Goal: Task Accomplishment & Management: Use online tool/utility

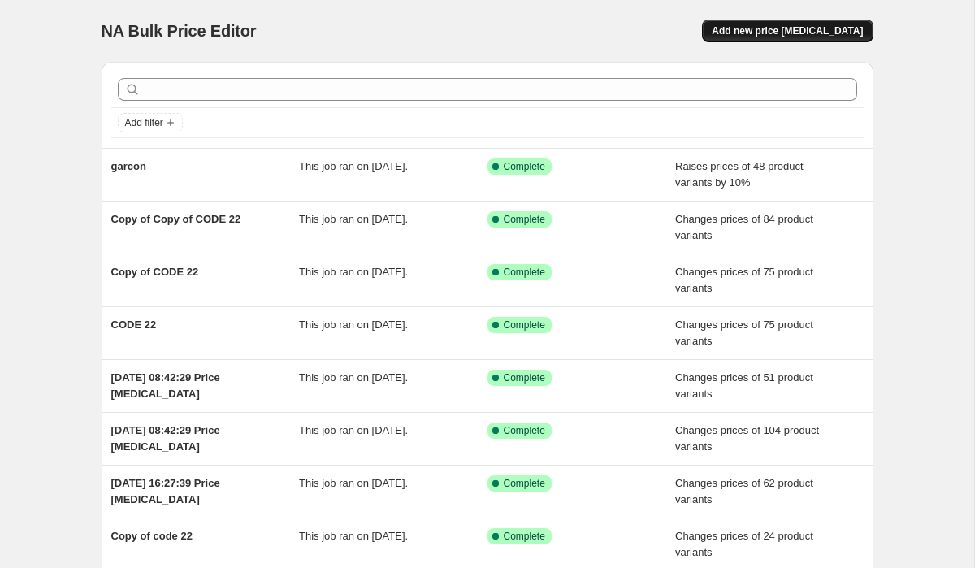
click at [793, 31] on span "Add new price [MEDICAL_DATA]" at bounding box center [787, 30] width 151 height 13
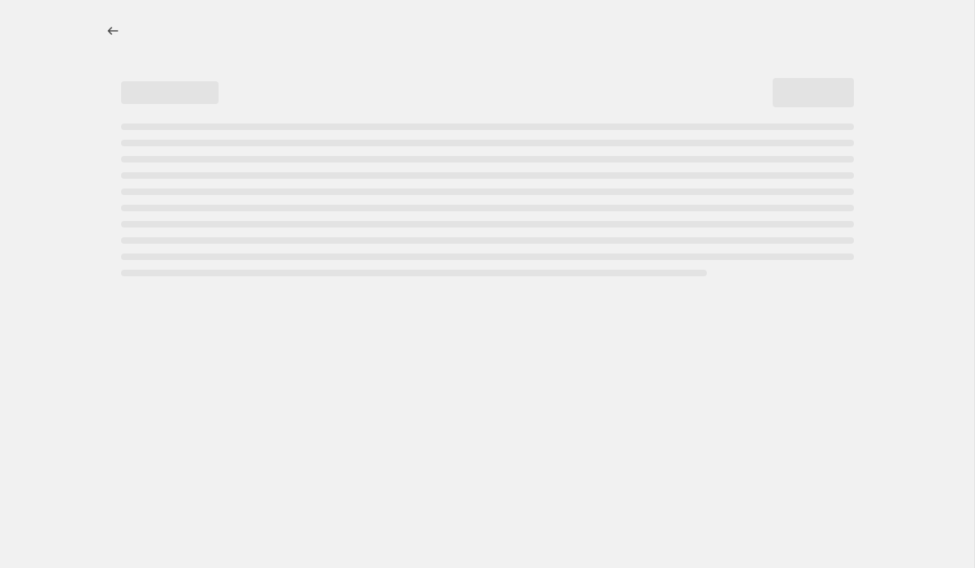
select select "percentage"
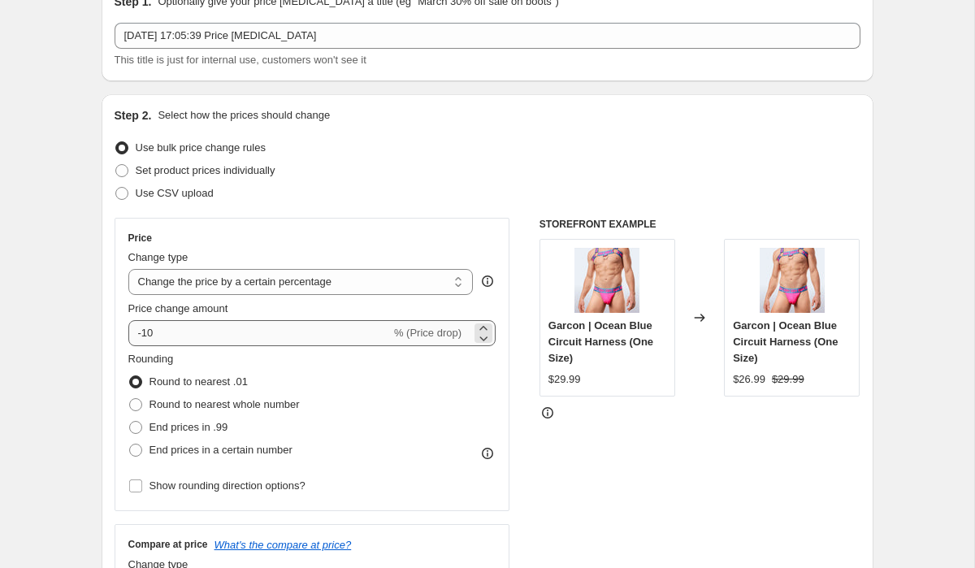
scroll to position [100, 0]
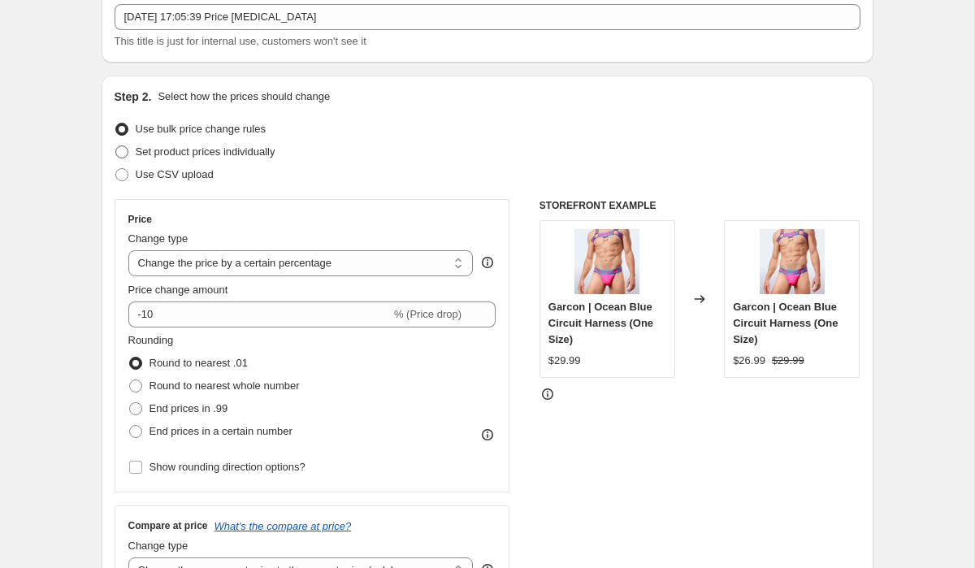
click at [124, 153] on span at bounding box center [121, 152] width 13 height 13
click at [116, 146] on input "Set product prices individually" at bounding box center [115, 146] width 1 height 1
radio input "true"
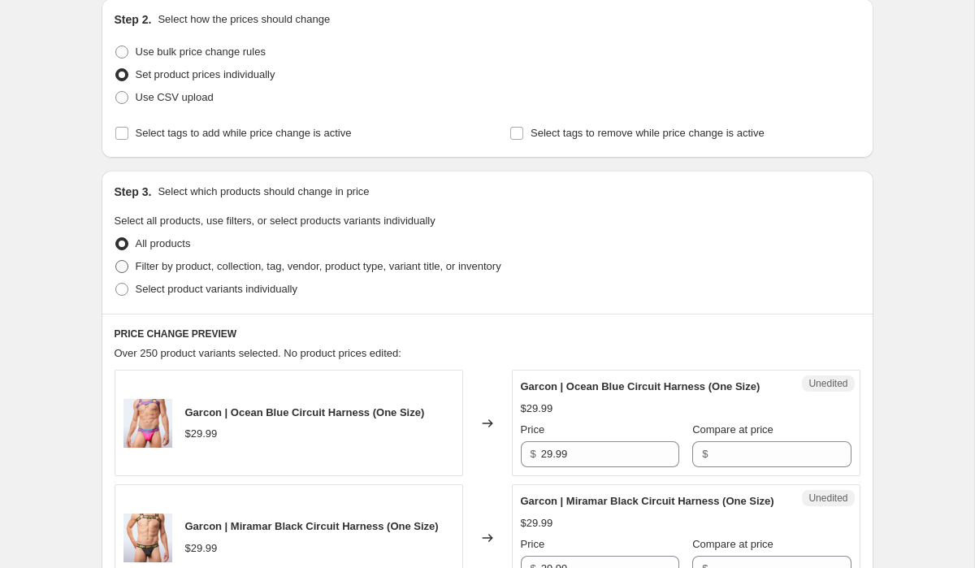
scroll to position [232, 0]
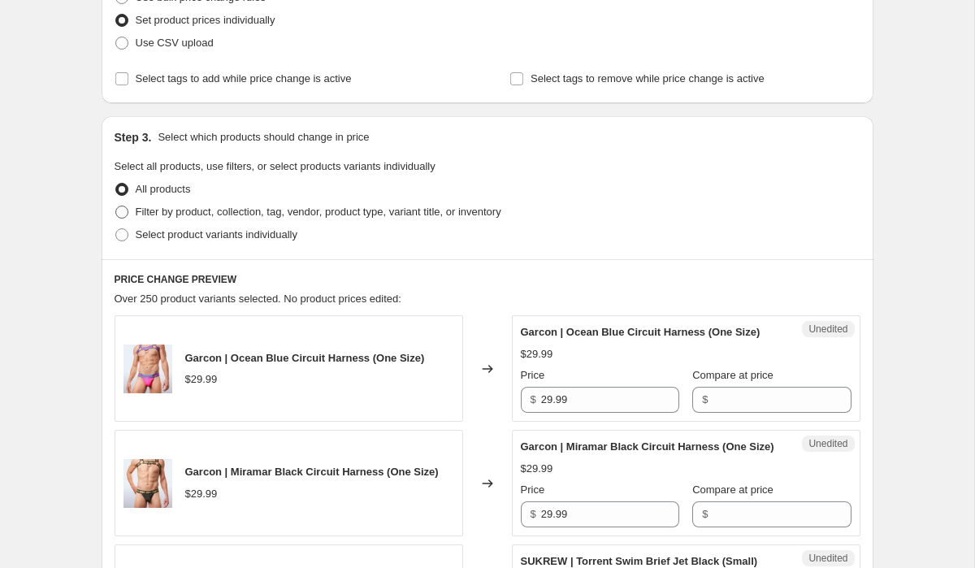
click at [128, 218] on span at bounding box center [122, 212] width 15 height 15
click at [116, 206] on input "Filter by product, collection, tag, vendor, product type, variant title, or inv…" at bounding box center [115, 206] width 1 height 1
radio input "true"
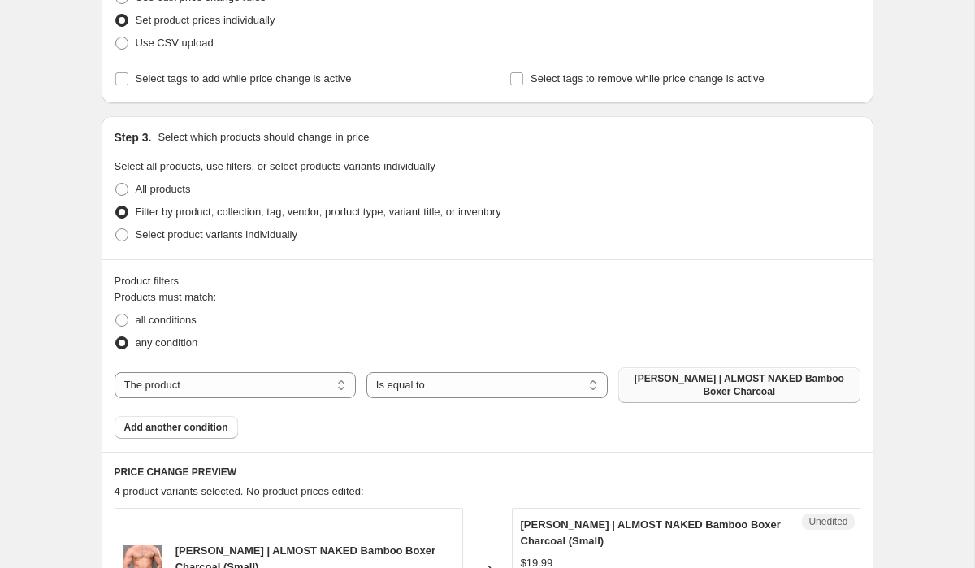
click at [679, 376] on span "[PERSON_NAME] | ALMOST NAKED Bamboo Boxer Charcoal" at bounding box center [739, 385] width 222 height 26
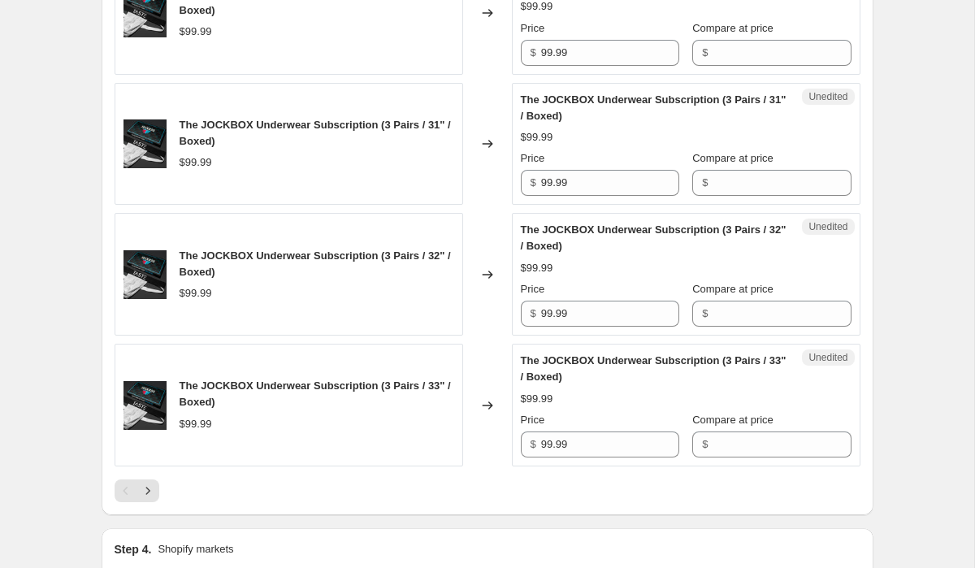
scroll to position [3160, 0]
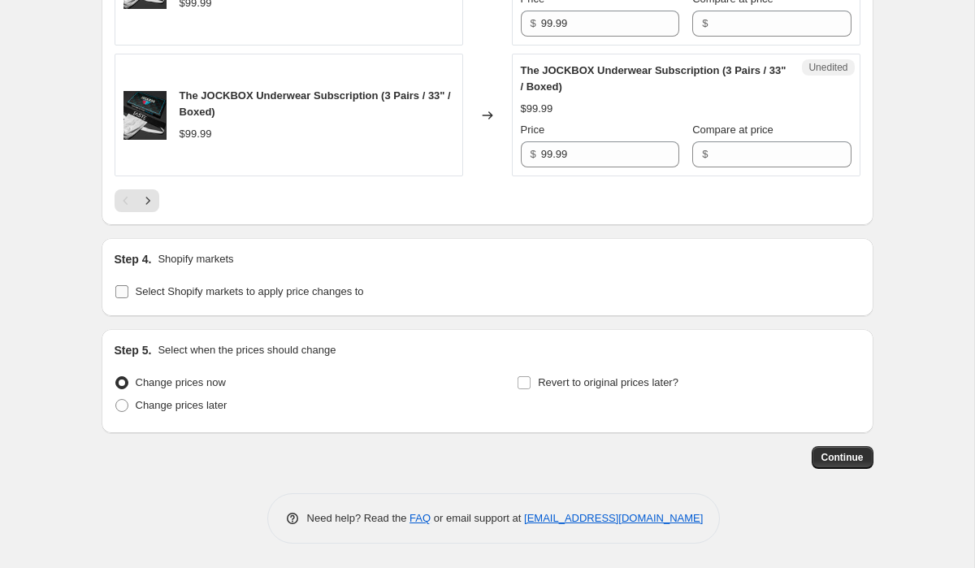
click at [132, 295] on label "Select Shopify markets to apply price changes to" at bounding box center [240, 291] width 250 height 23
click at [128, 295] on input "Select Shopify markets to apply price changes to" at bounding box center [121, 291] width 13 height 13
checkbox input "true"
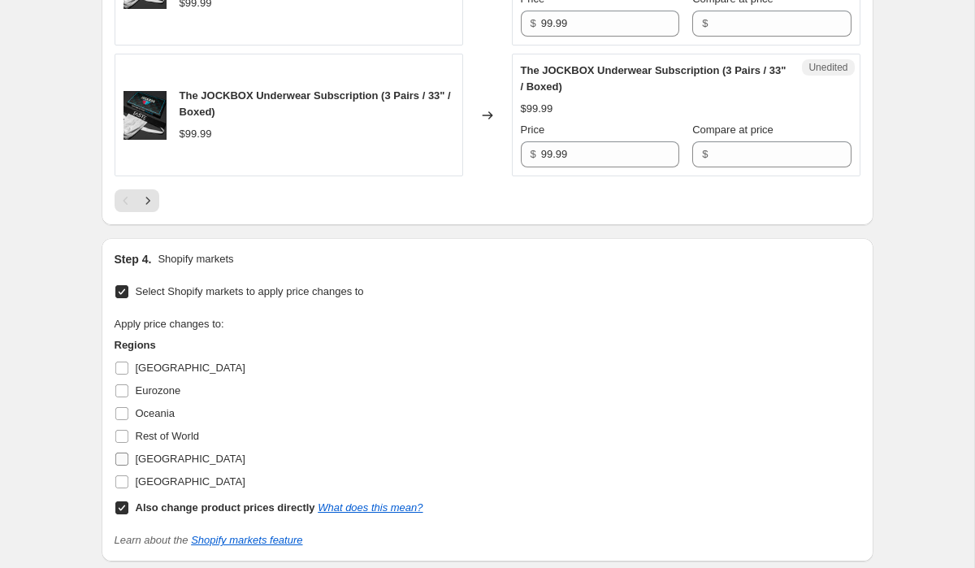
click at [124, 460] on input "[GEOGRAPHIC_DATA]" at bounding box center [121, 459] width 13 height 13
checkbox input "true"
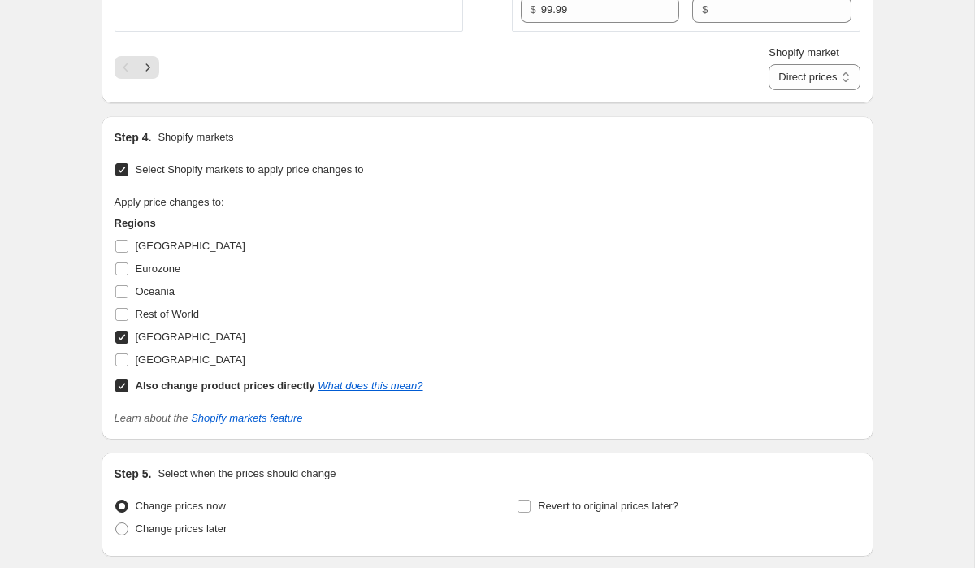
click at [124, 163] on input "Select Shopify markets to apply price changes to" at bounding box center [121, 169] width 13 height 13
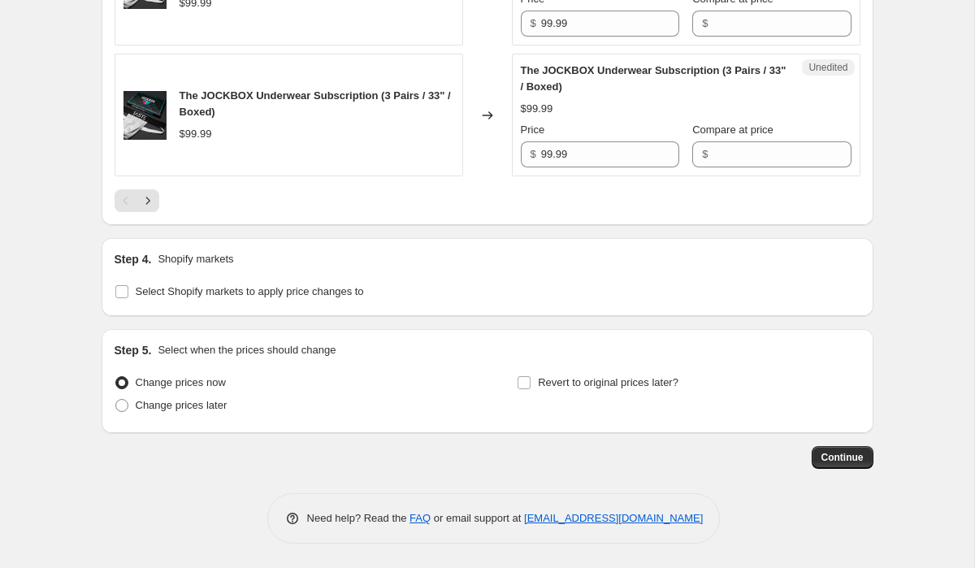
click at [117, 271] on div "Step 4. Shopify markets Select Shopify markets to apply price changes to" at bounding box center [488, 277] width 746 height 52
click at [122, 289] on input "Select Shopify markets to apply price changes to" at bounding box center [121, 291] width 13 height 13
checkbox input "true"
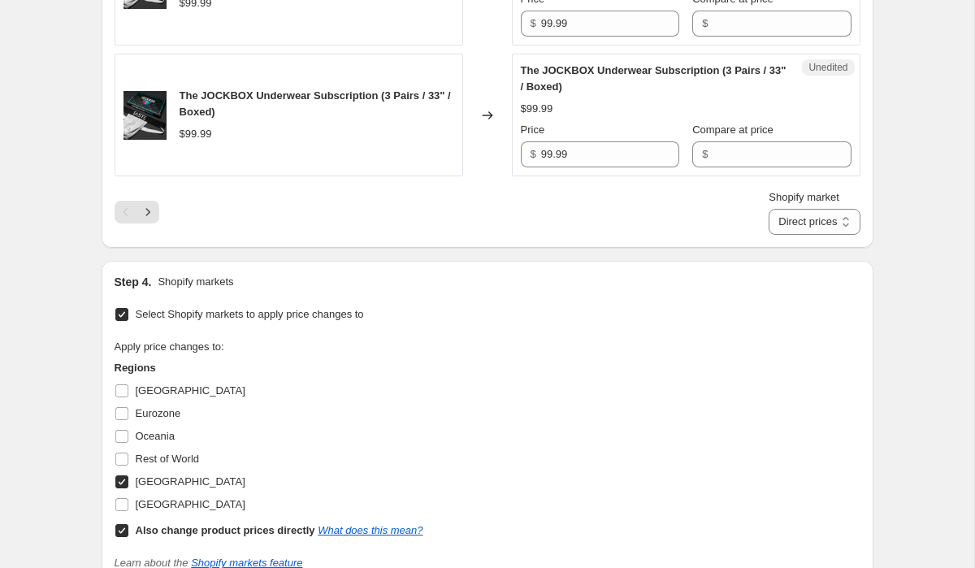
click at [123, 531] on input "Also change product prices directly What does this mean?" at bounding box center [121, 530] width 13 height 13
checkbox input "false"
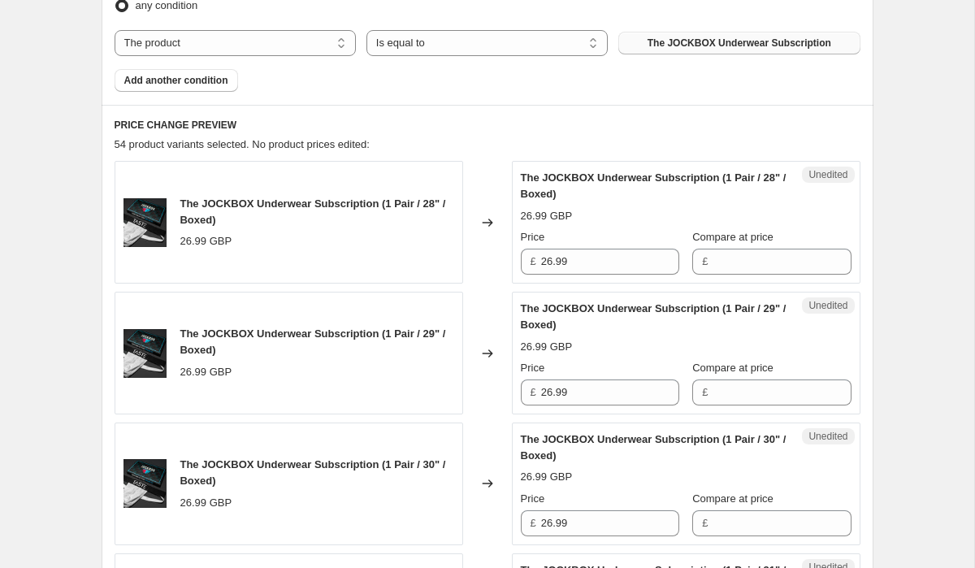
scroll to position [535, 0]
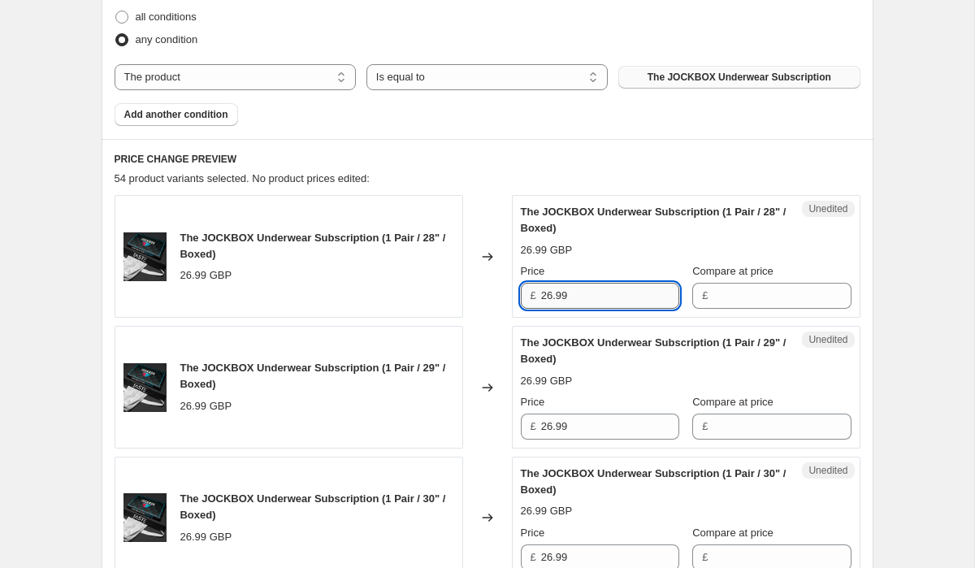
click at [565, 293] on input "26.99" at bounding box center [610, 296] width 138 height 26
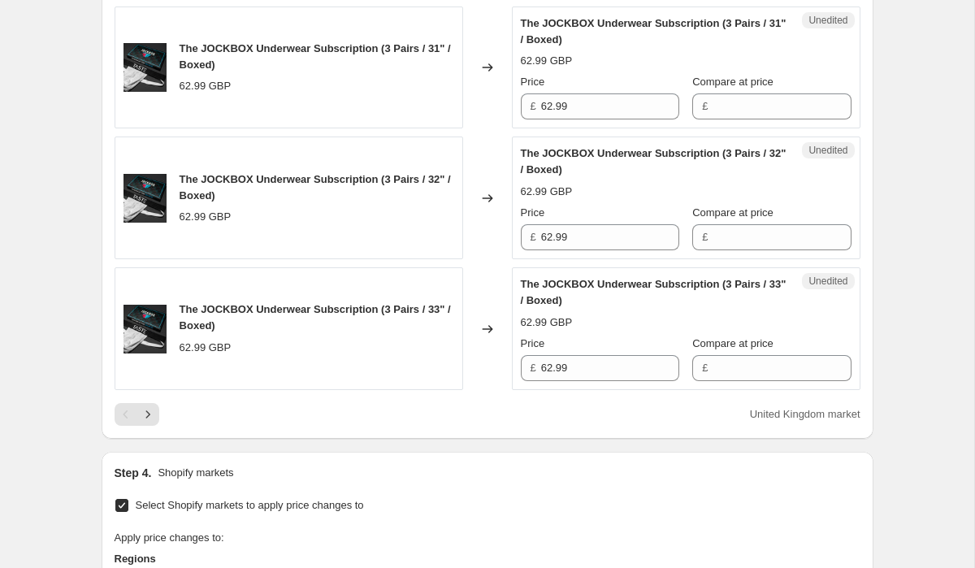
scroll to position [2947, 0]
click at [150, 417] on icon "Next" at bounding box center [148, 414] width 16 height 16
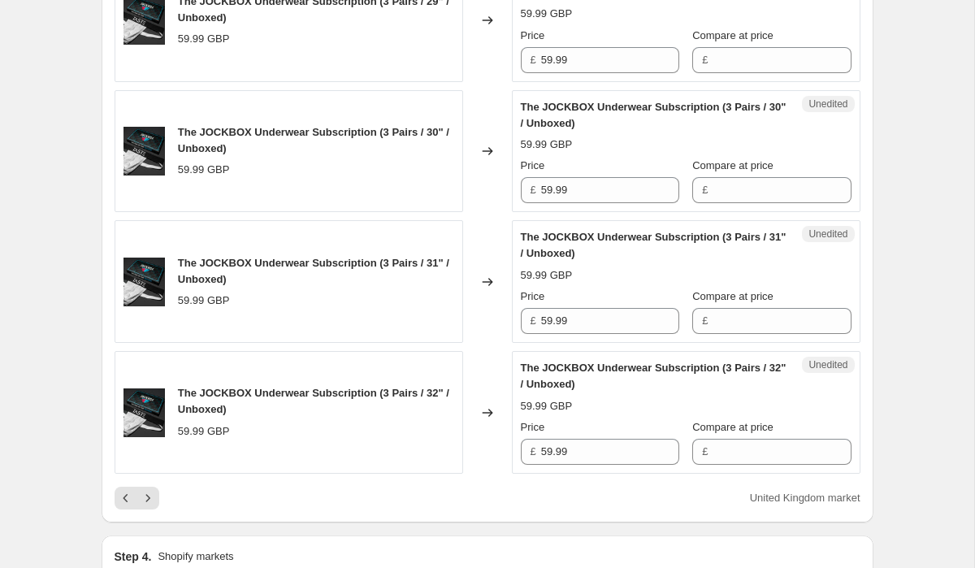
scroll to position [2869, 0]
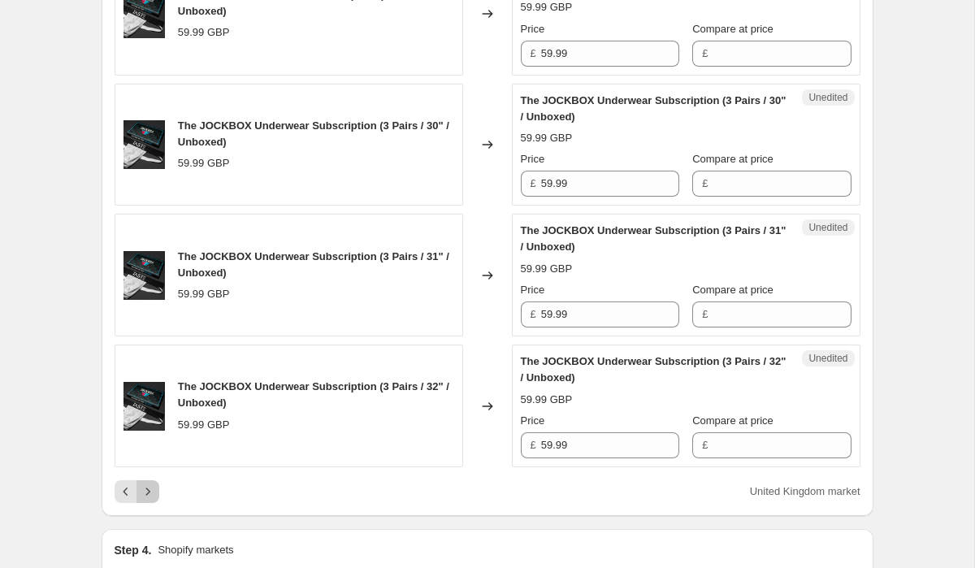
click at [151, 487] on icon "Next" at bounding box center [148, 492] width 16 height 16
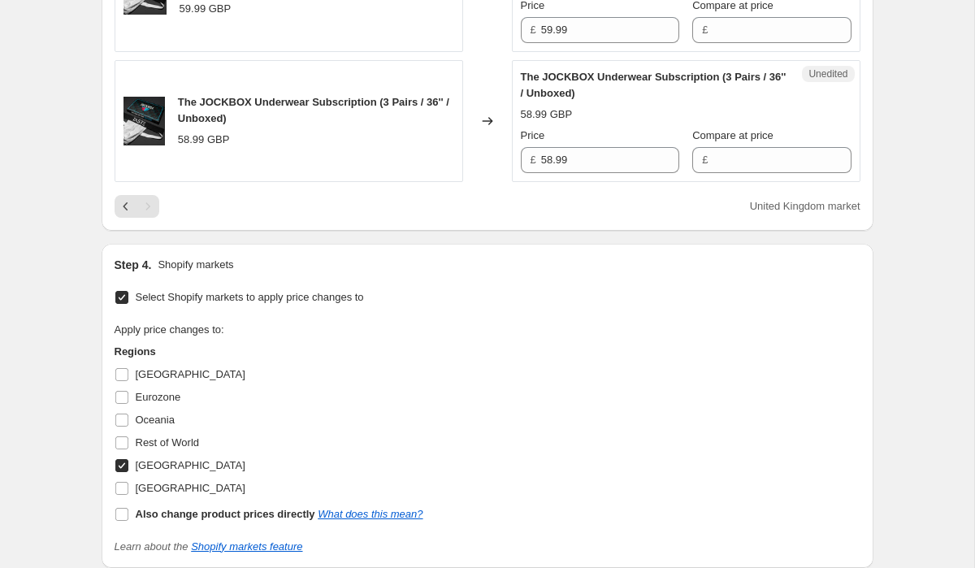
scroll to position [2261, 0]
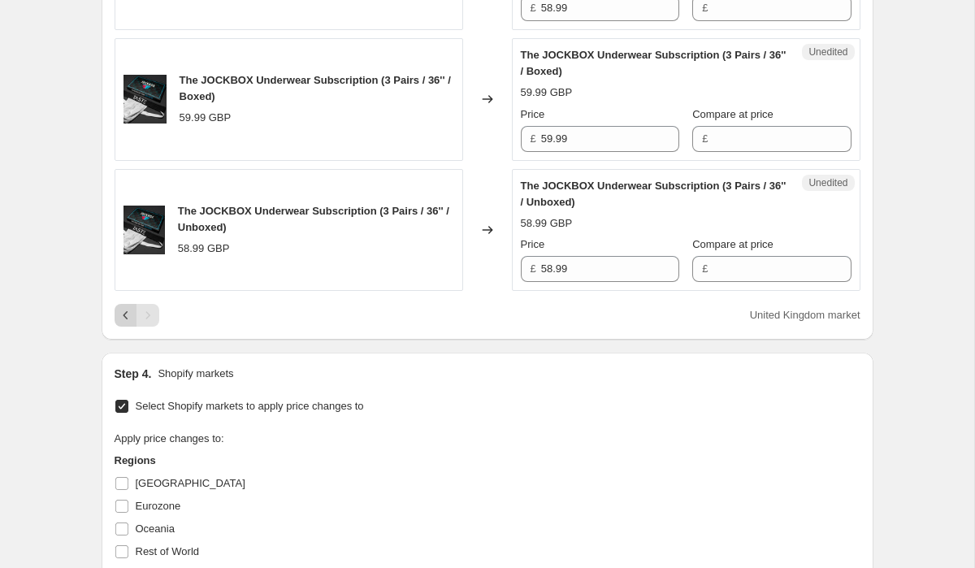
click at [115, 323] on button "Previous" at bounding box center [126, 315] width 23 height 23
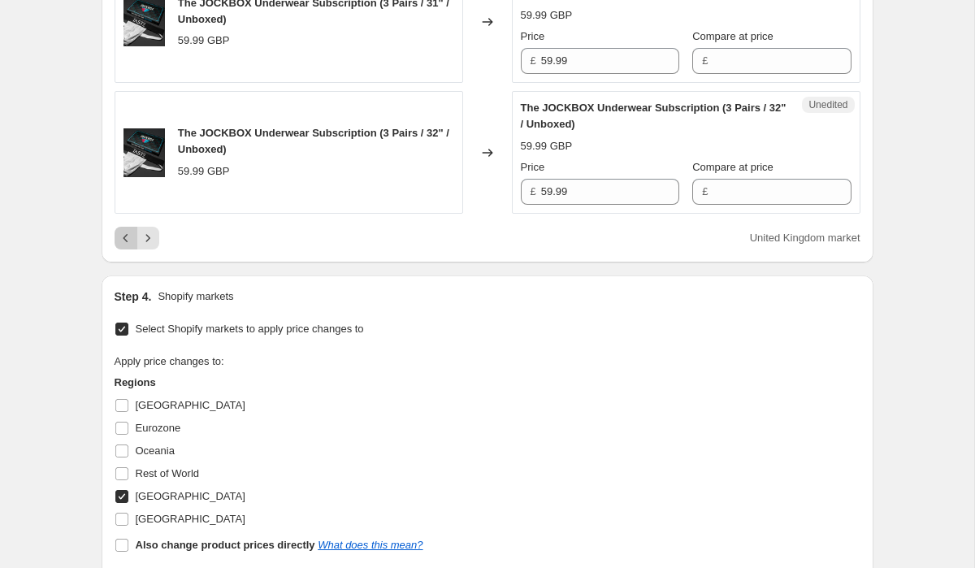
click at [123, 228] on button "Previous" at bounding box center [126, 238] width 23 height 23
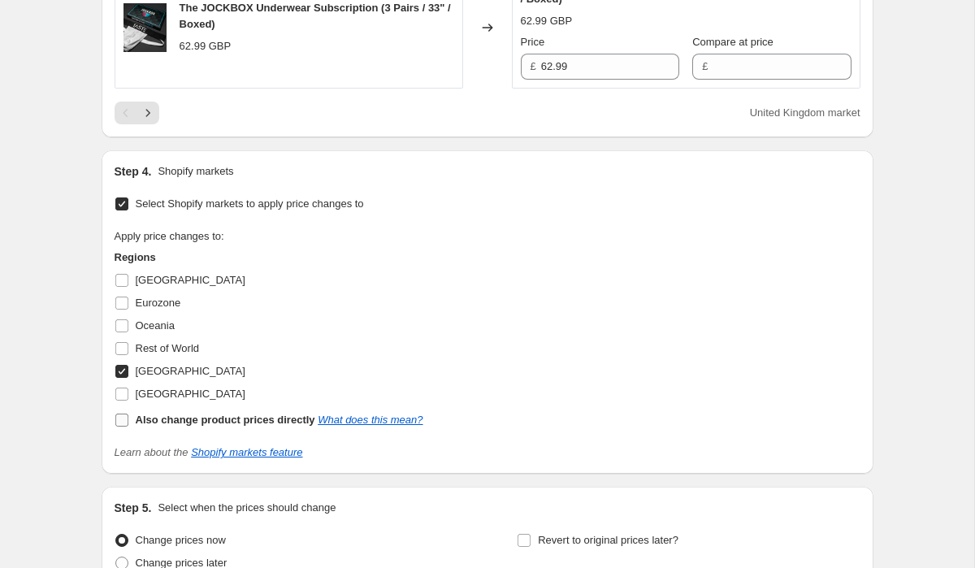
scroll to position [3140, 0]
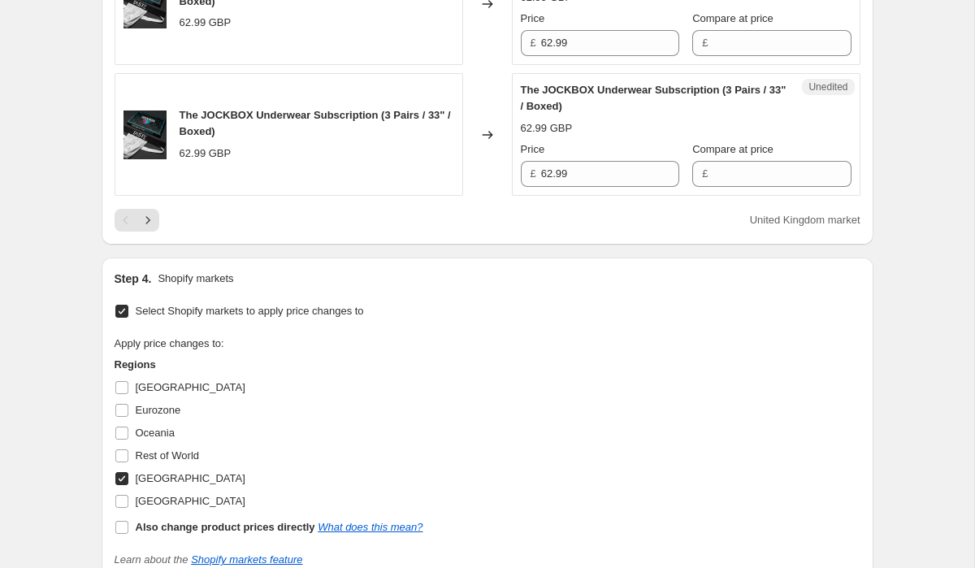
click at [122, 224] on div "Pagination" at bounding box center [126, 220] width 23 height 23
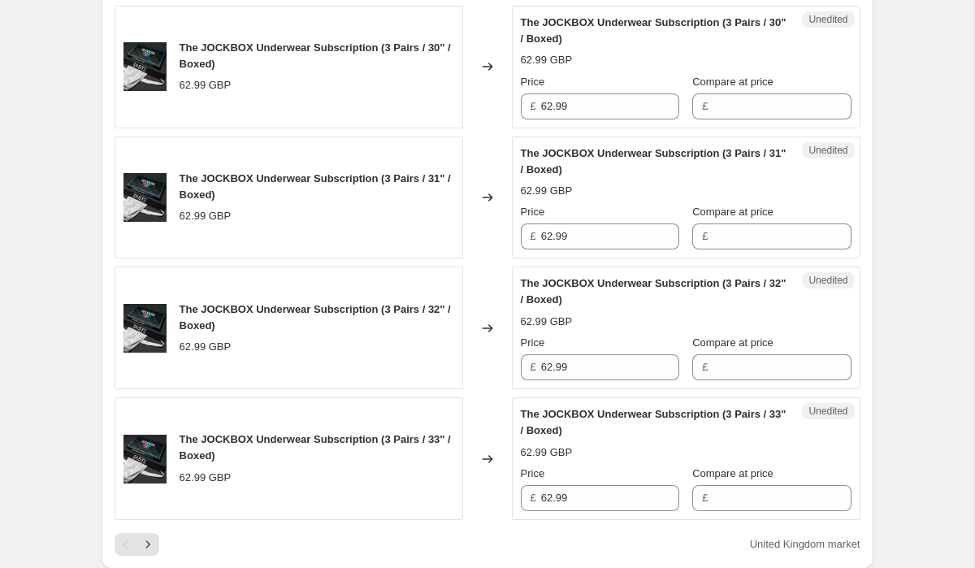
scroll to position [2873, 0]
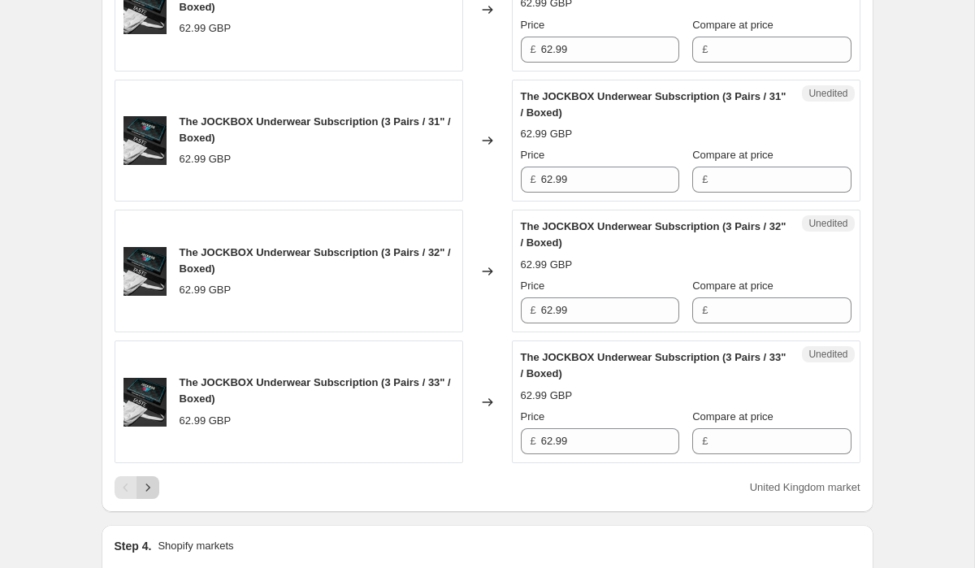
click at [149, 496] on button "Next" at bounding box center [148, 487] width 23 height 23
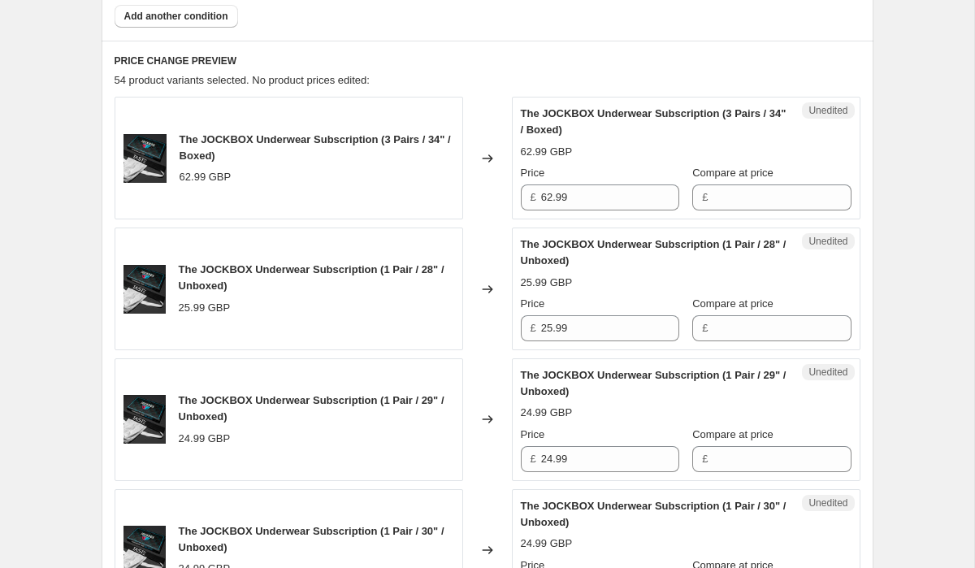
scroll to position [649, 0]
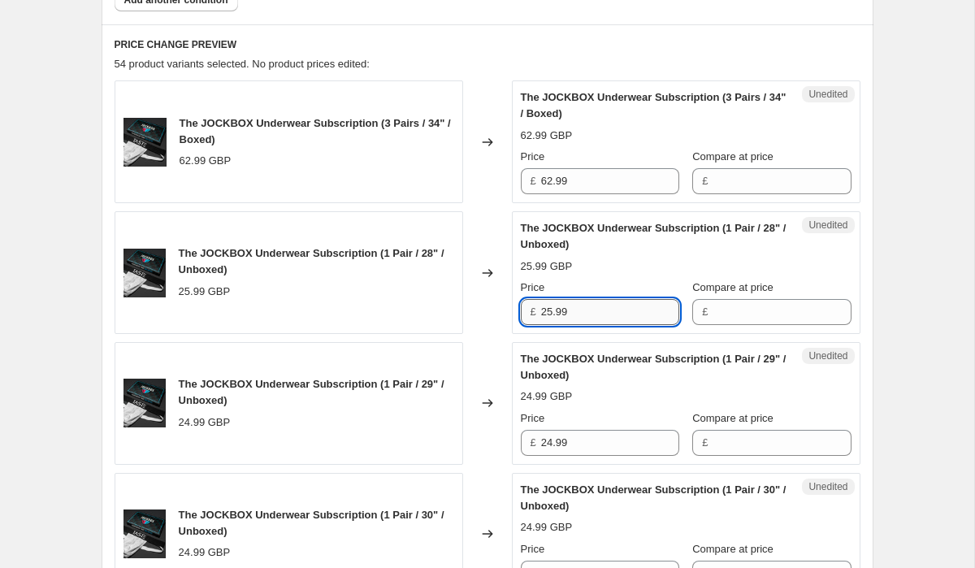
click at [571, 303] on input "25.99" at bounding box center [610, 312] width 138 height 26
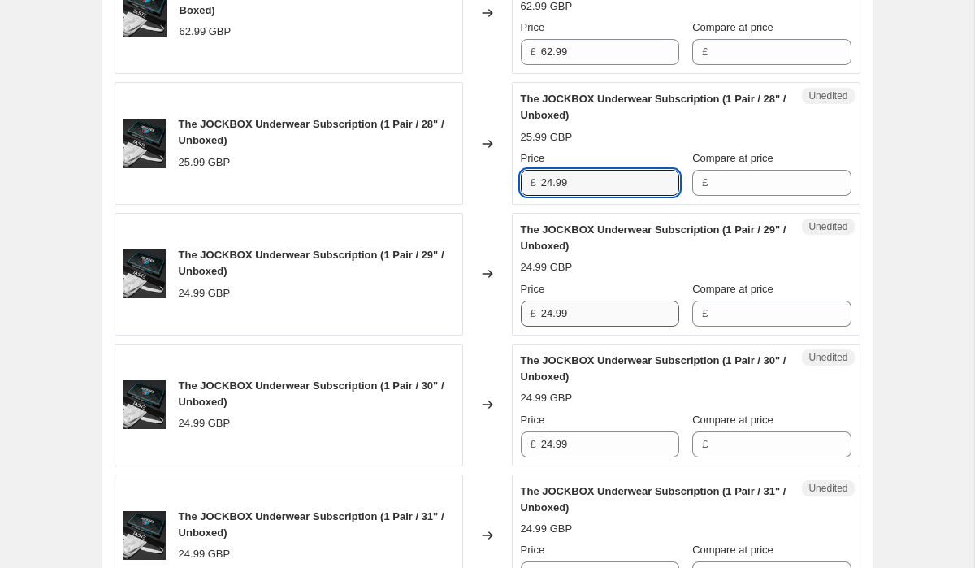
scroll to position [815, 0]
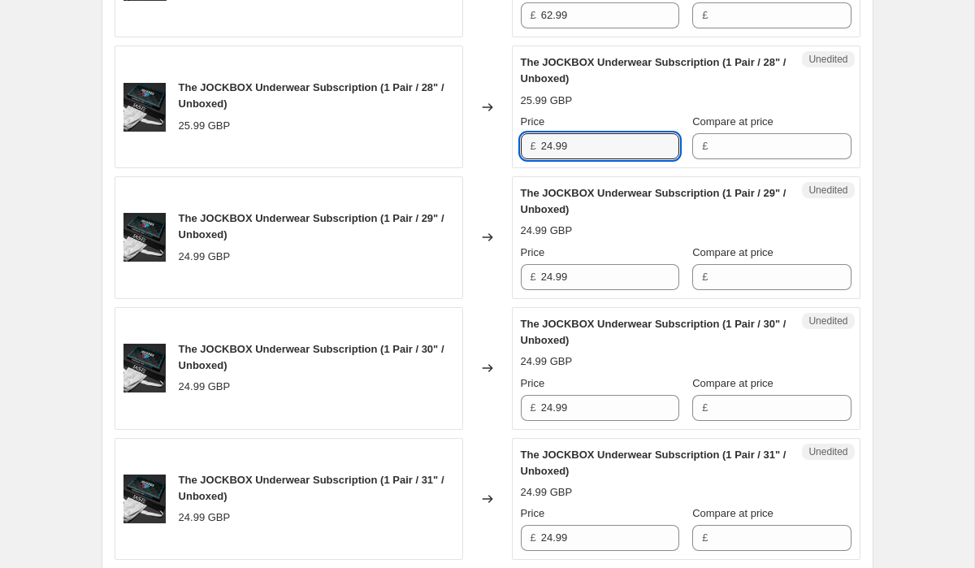
type input "24.99"
click at [607, 369] on div "24.99 GBP" at bounding box center [686, 362] width 331 height 16
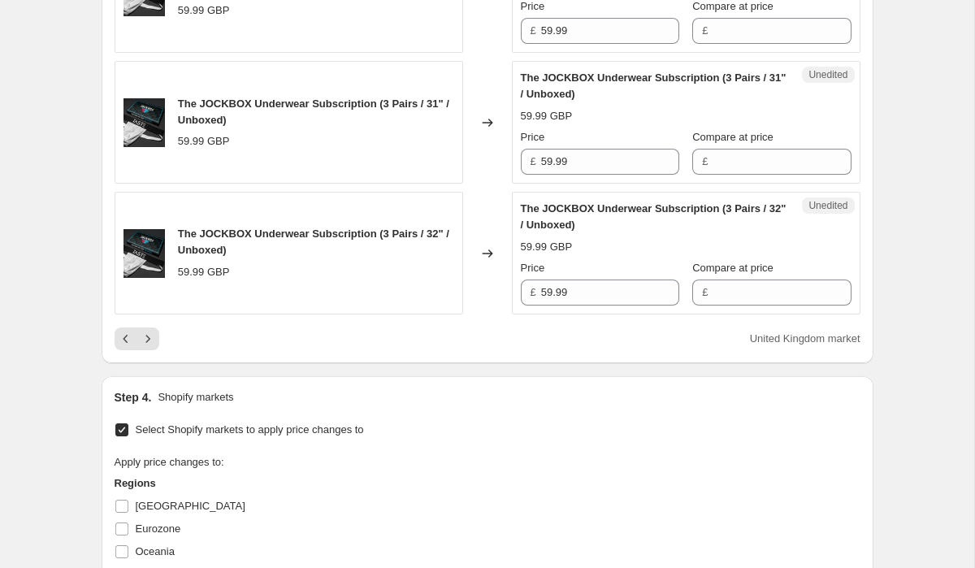
scroll to position [3026, 0]
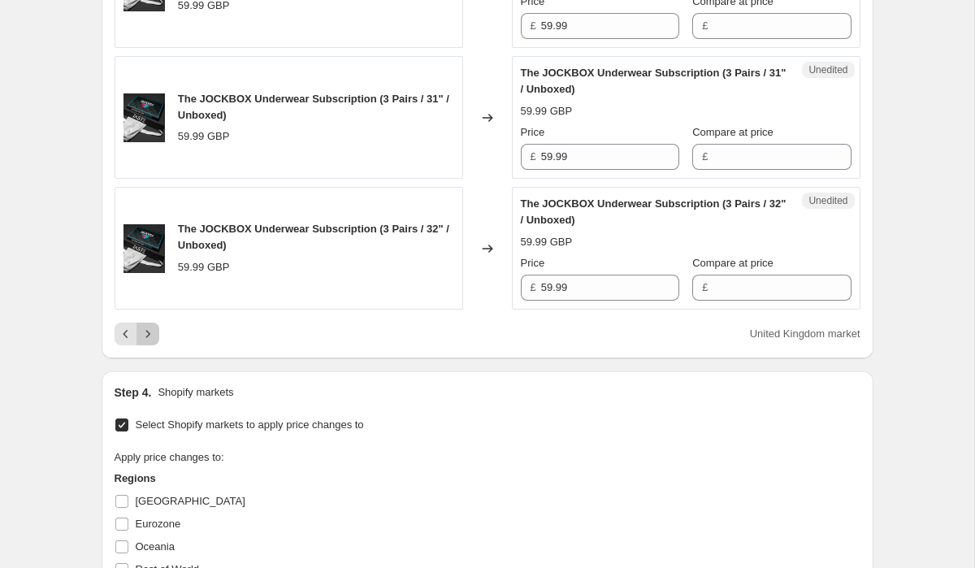
click at [150, 328] on icon "Next" at bounding box center [148, 334] width 16 height 16
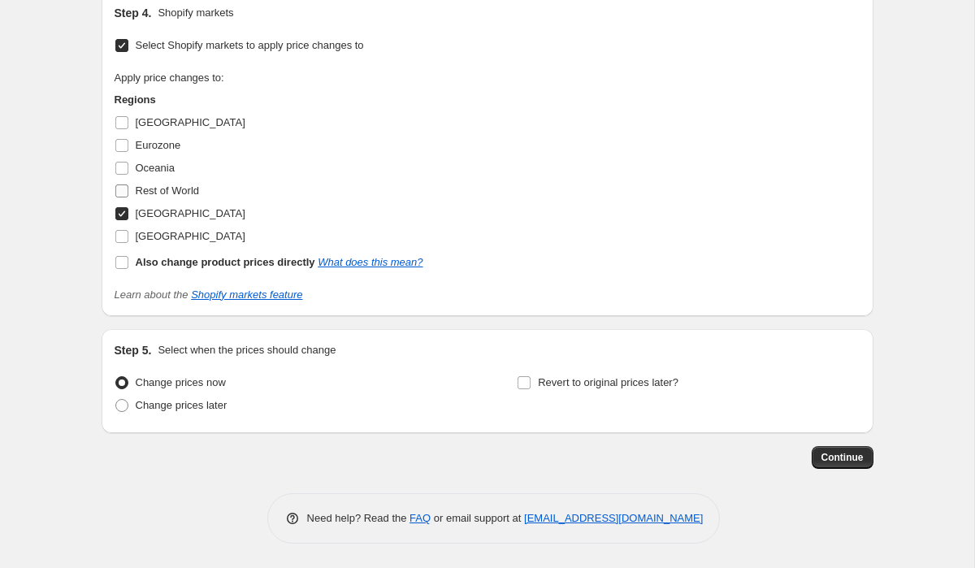
scroll to position [2167, 0]
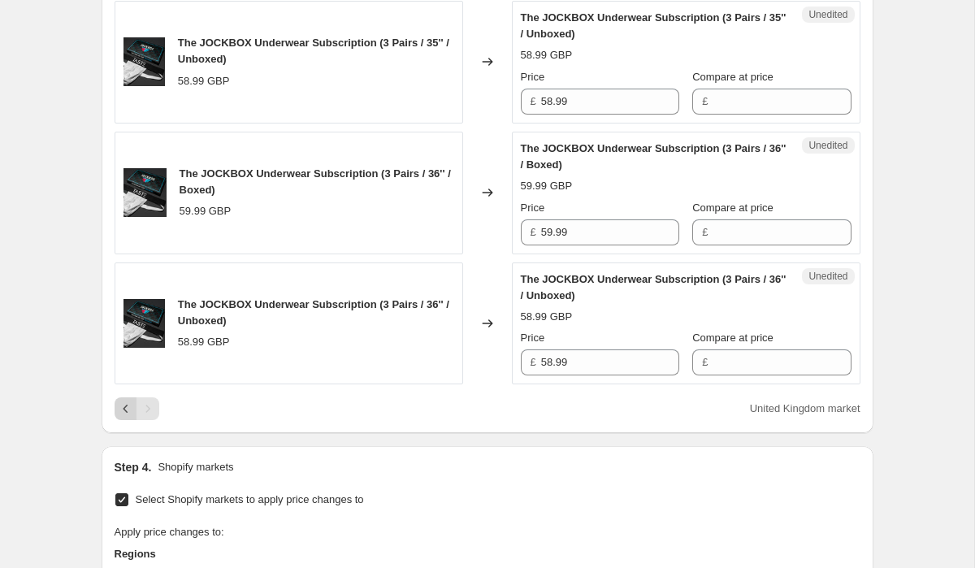
click at [122, 420] on button "Previous" at bounding box center [126, 408] width 23 height 23
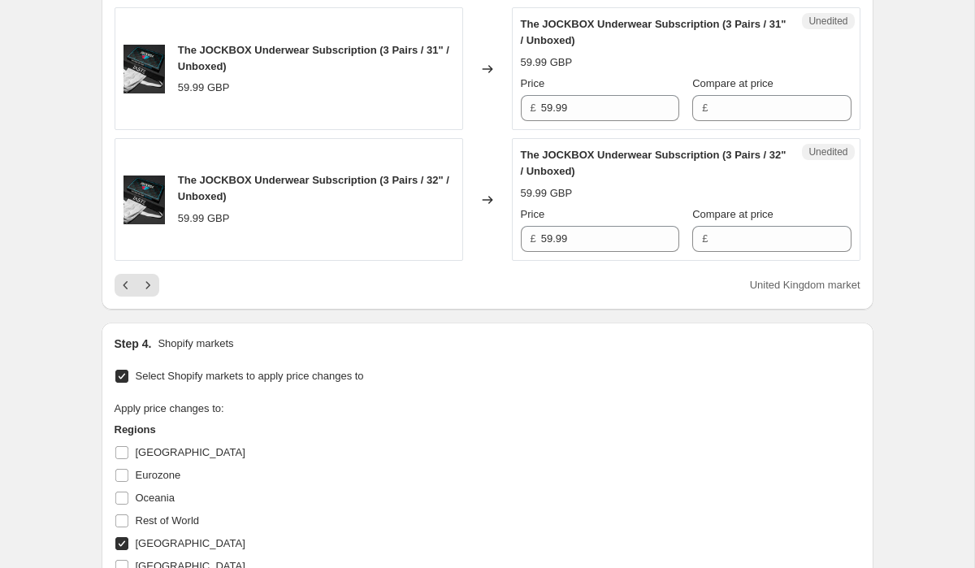
scroll to position [2915, 0]
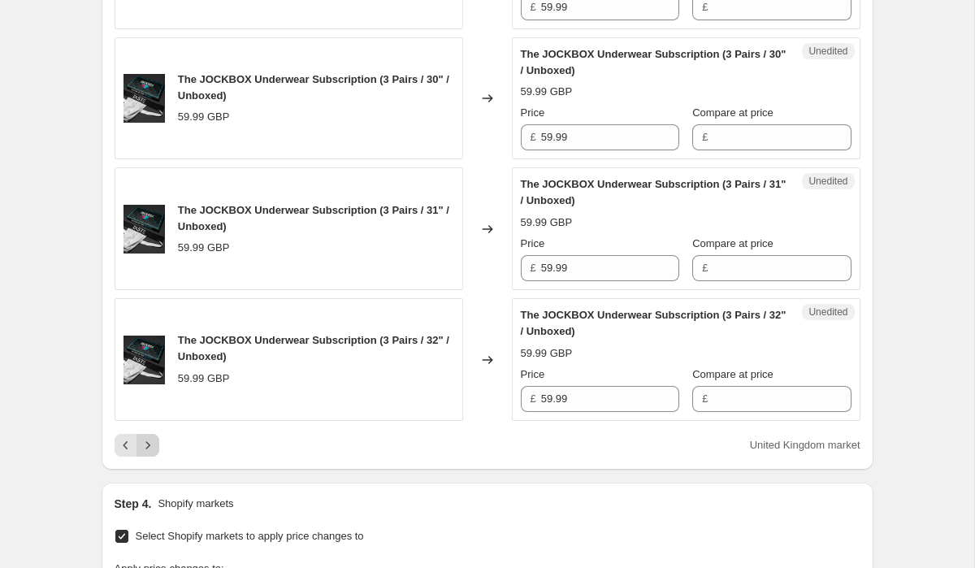
click at [144, 441] on icon "Next" at bounding box center [148, 445] width 16 height 16
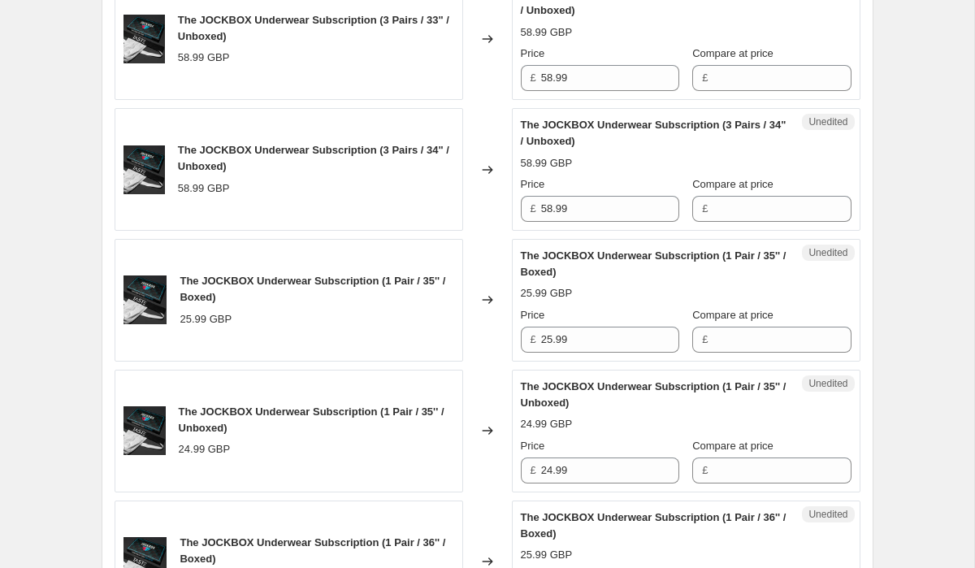
scroll to position [754, 0]
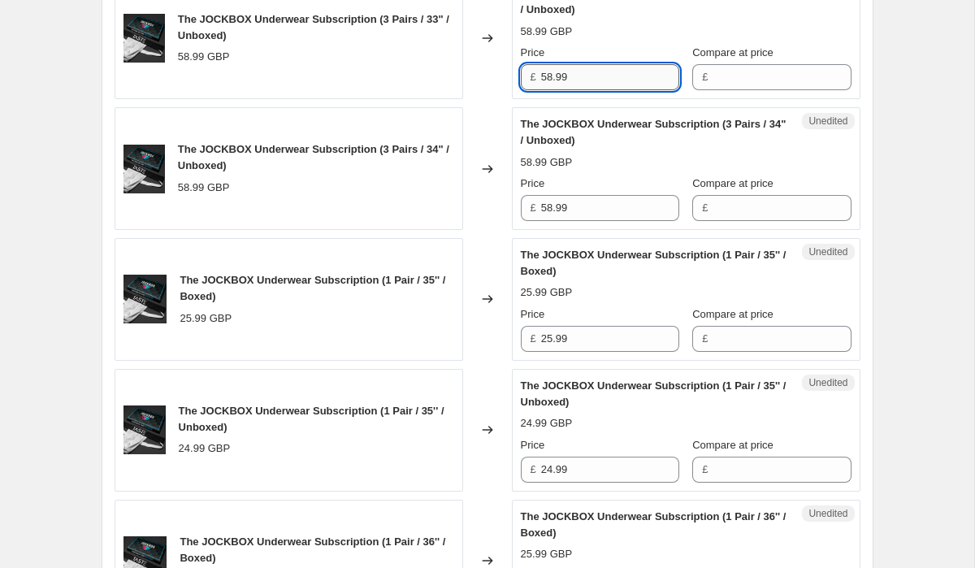
click at [549, 74] on input "58.99" at bounding box center [610, 77] width 138 height 26
type input "59.99"
click at [561, 215] on input "58.99" at bounding box center [610, 208] width 138 height 26
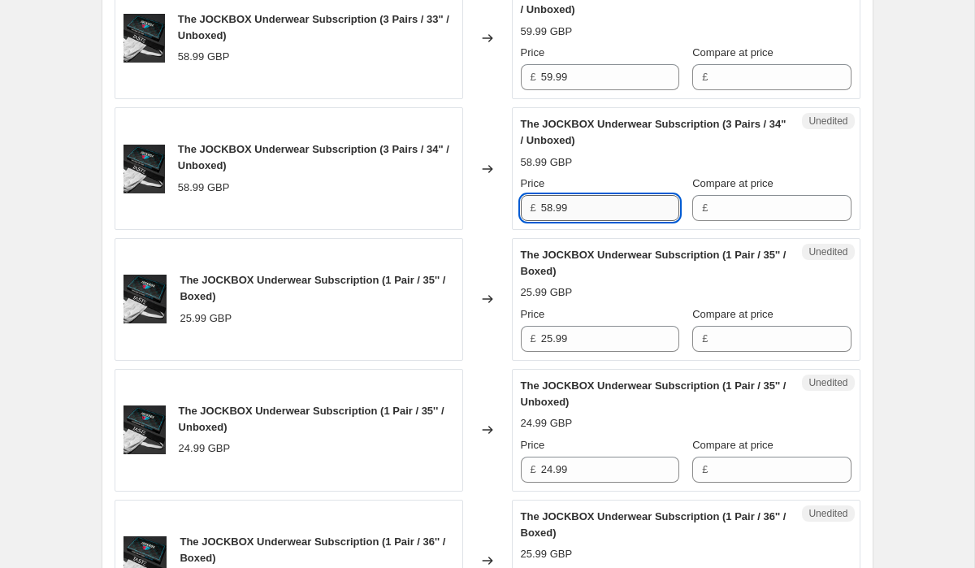
click at [561, 215] on input "58.99" at bounding box center [610, 208] width 138 height 26
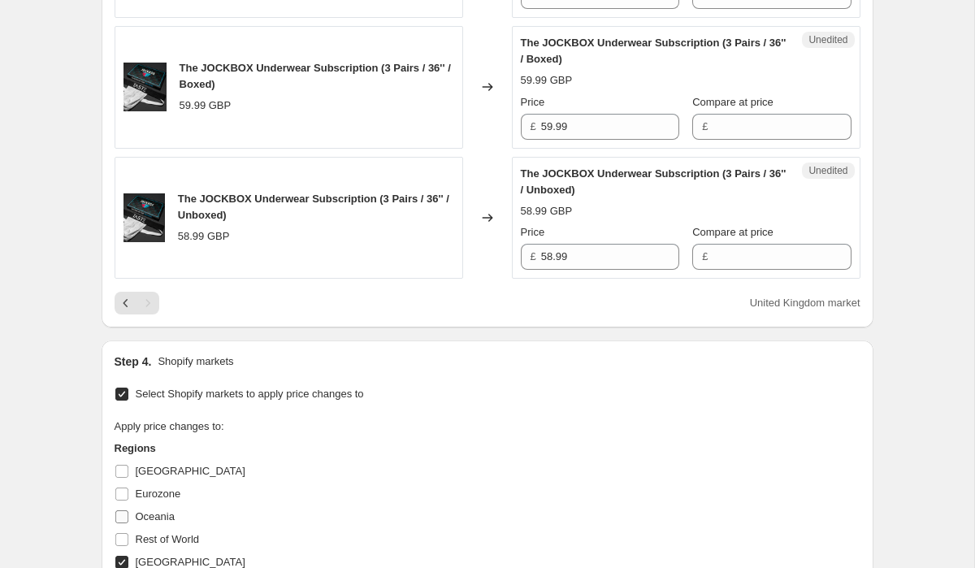
scroll to position [2168, 0]
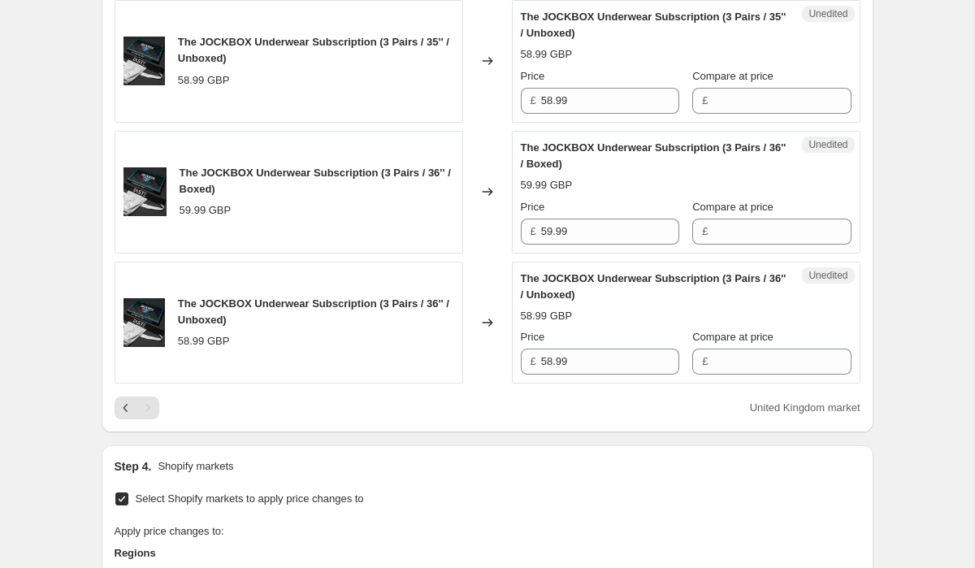
type input "59.99"
click at [118, 397] on div "Pagination" at bounding box center [126, 408] width 23 height 23
click at [122, 410] on icon "Previous" at bounding box center [126, 408] width 16 height 16
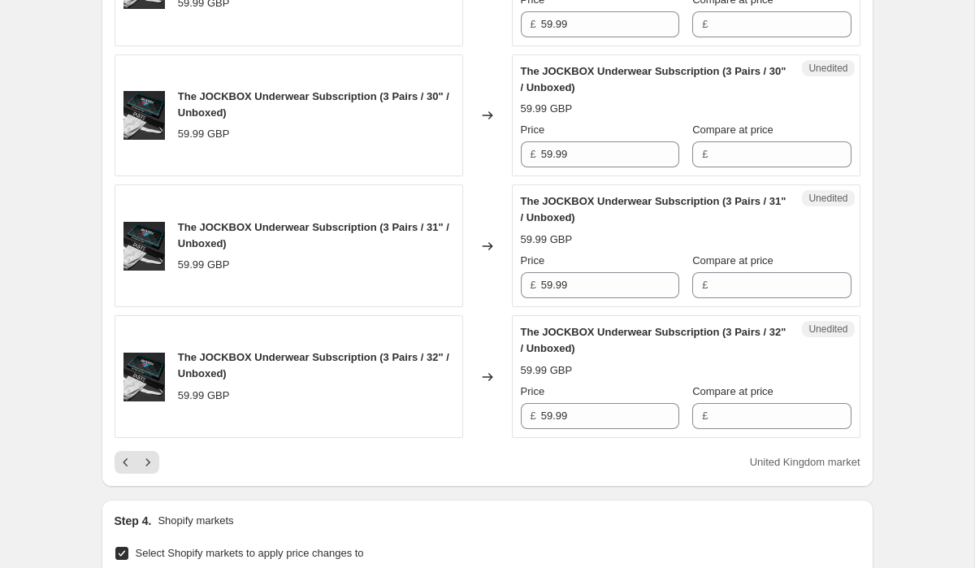
scroll to position [2899, 0]
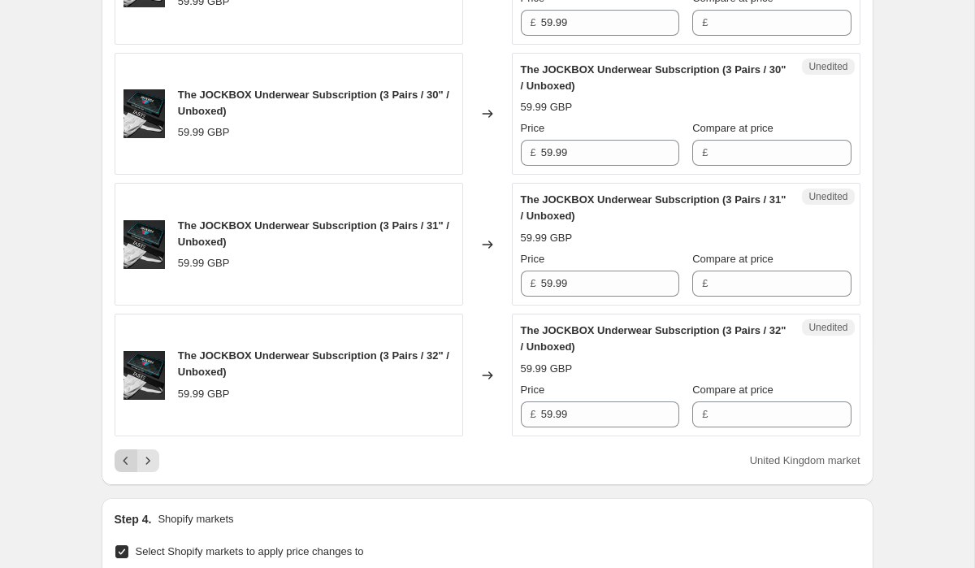
click at [128, 460] on icon "Previous" at bounding box center [126, 461] width 16 height 16
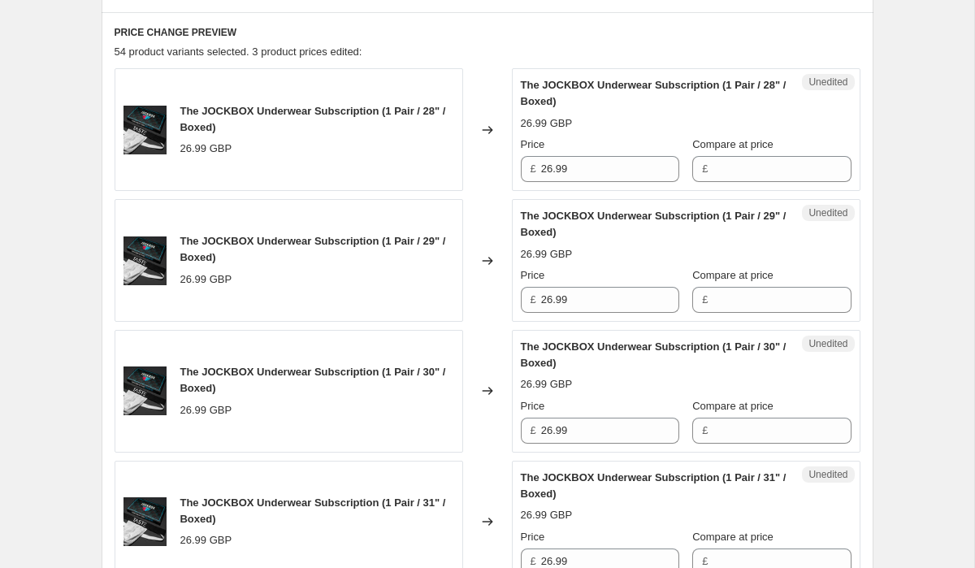
scroll to position [659, 0]
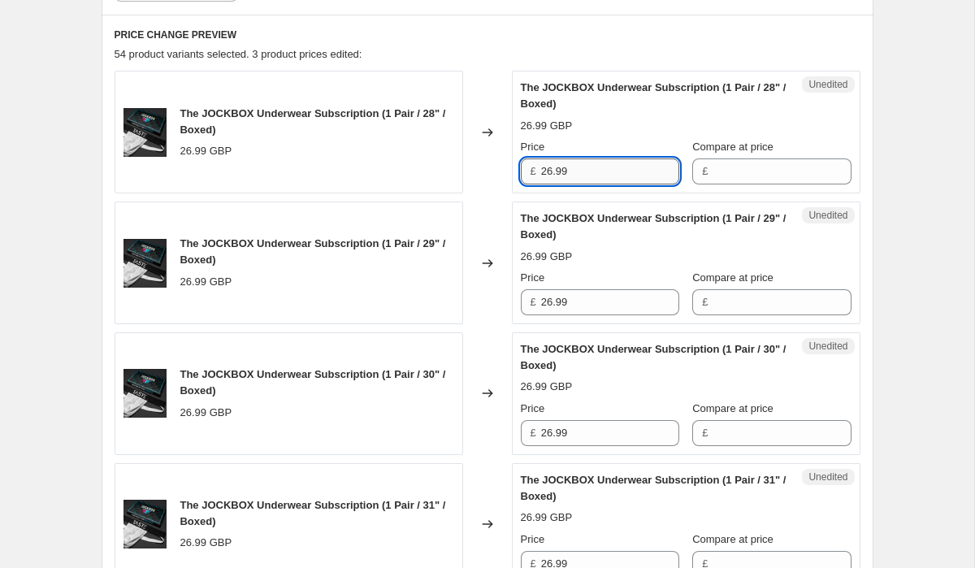
click at [562, 173] on input "26.99" at bounding box center [610, 172] width 138 height 26
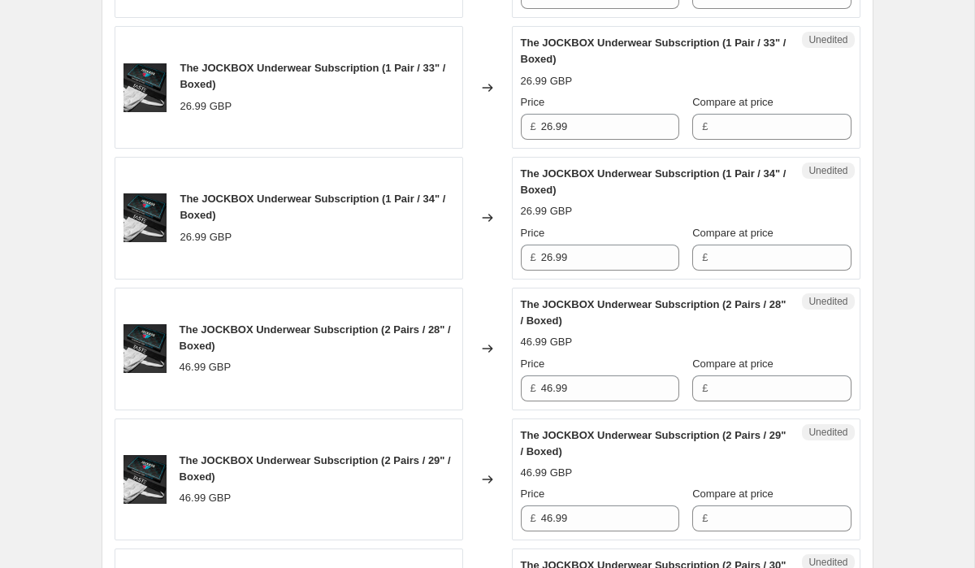
scroll to position [1366, 0]
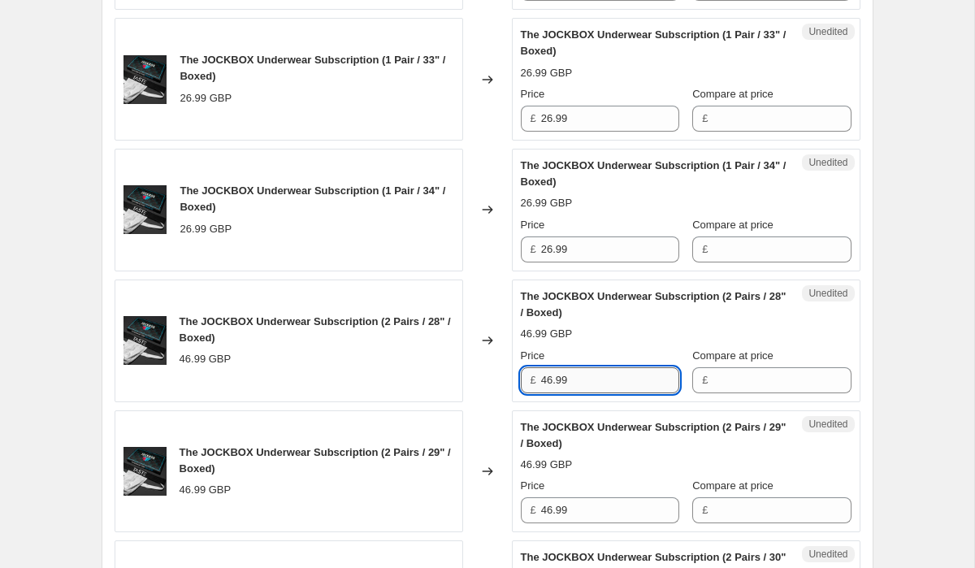
click at [564, 389] on input "46.99" at bounding box center [610, 380] width 138 height 26
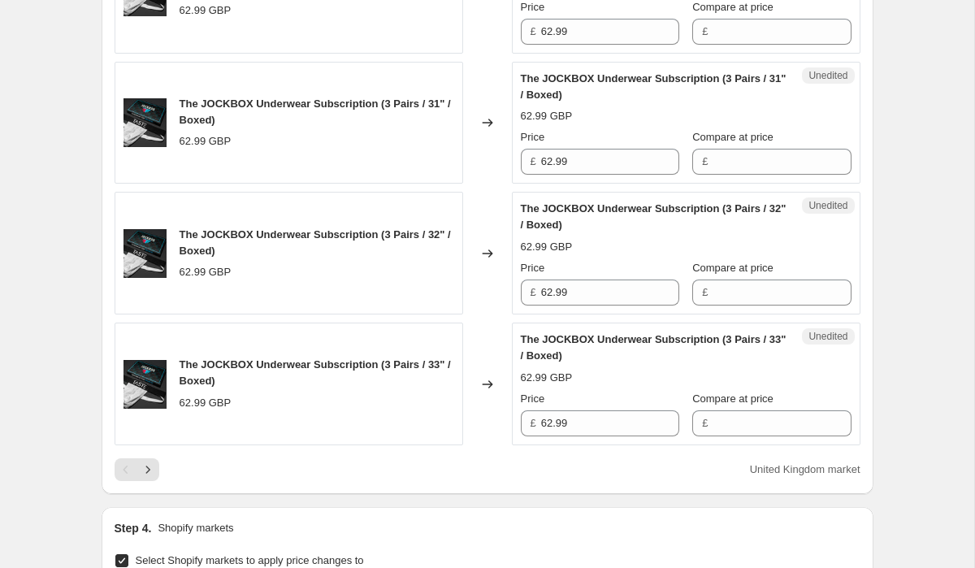
scroll to position [2922, 0]
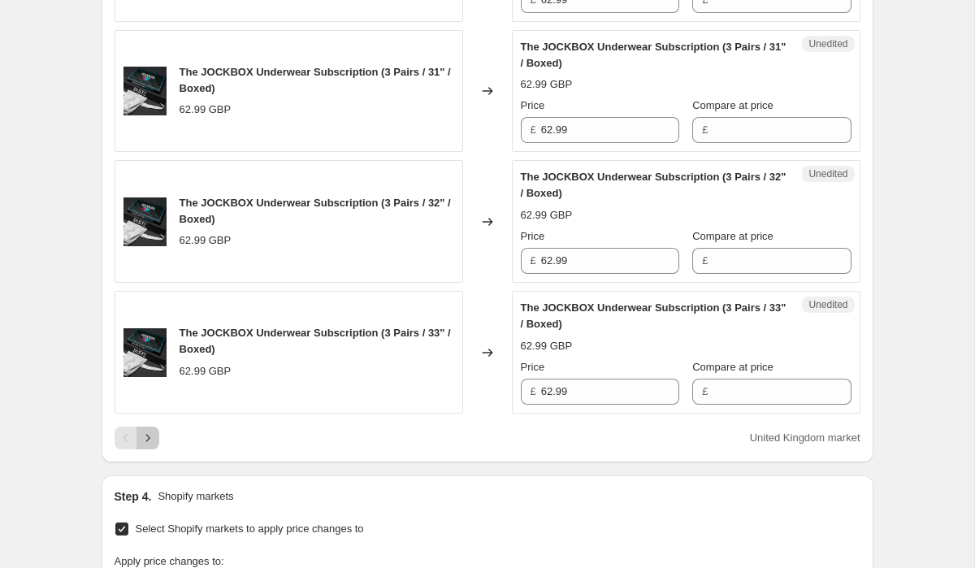
click at [158, 433] on button "Next" at bounding box center [148, 438] width 23 height 23
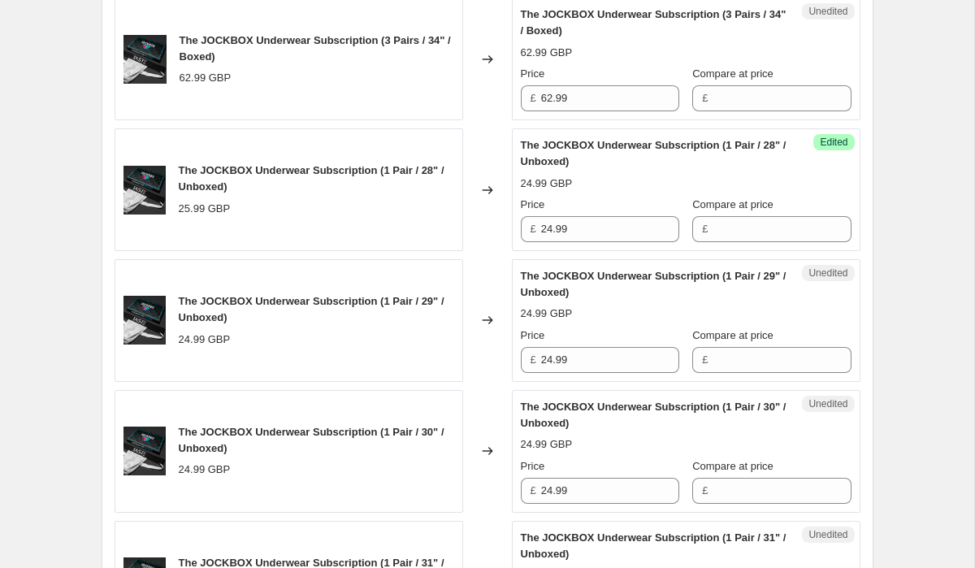
scroll to position [773, 0]
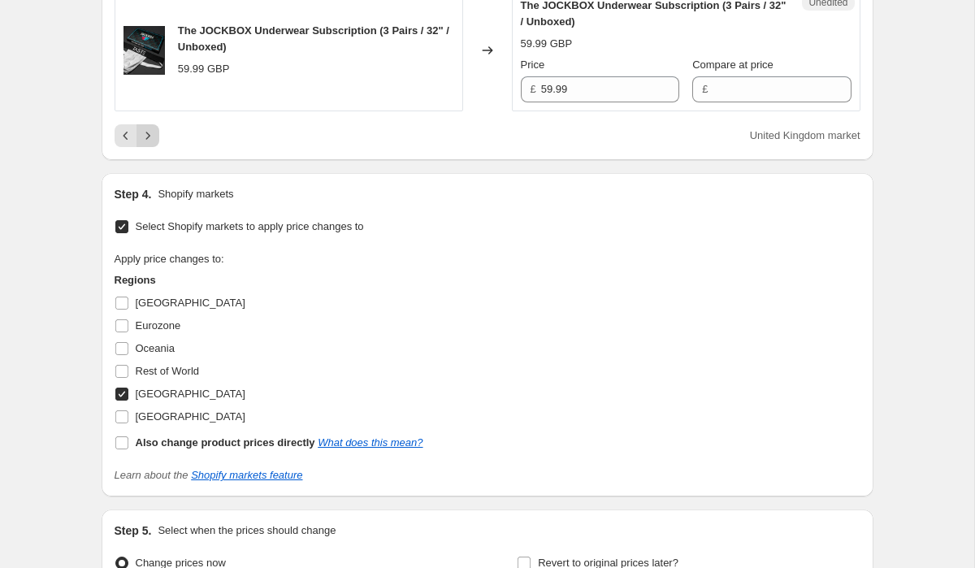
click at [137, 137] on button "Next" at bounding box center [148, 135] width 23 height 23
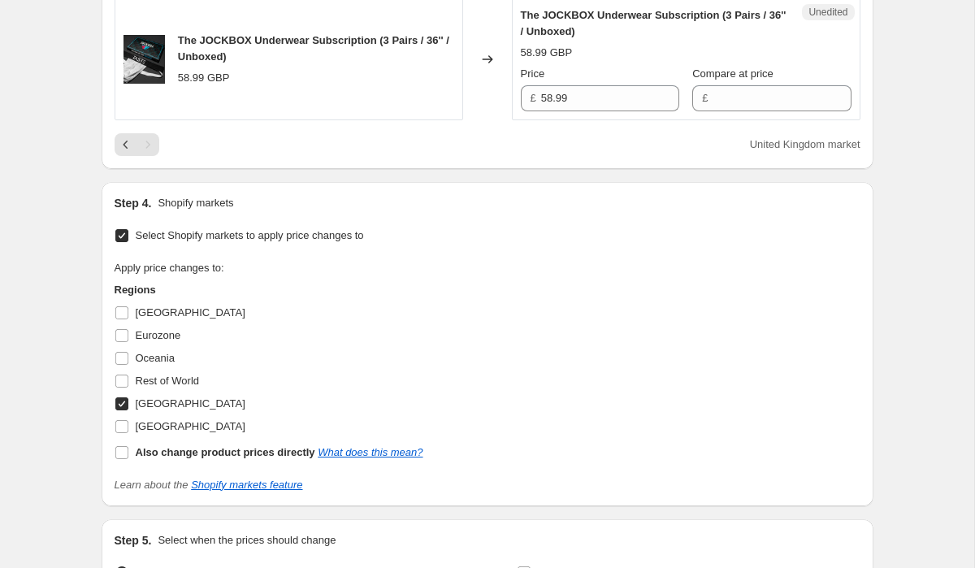
scroll to position [2430, 0]
click at [122, 146] on icon "Previous" at bounding box center [126, 145] width 16 height 16
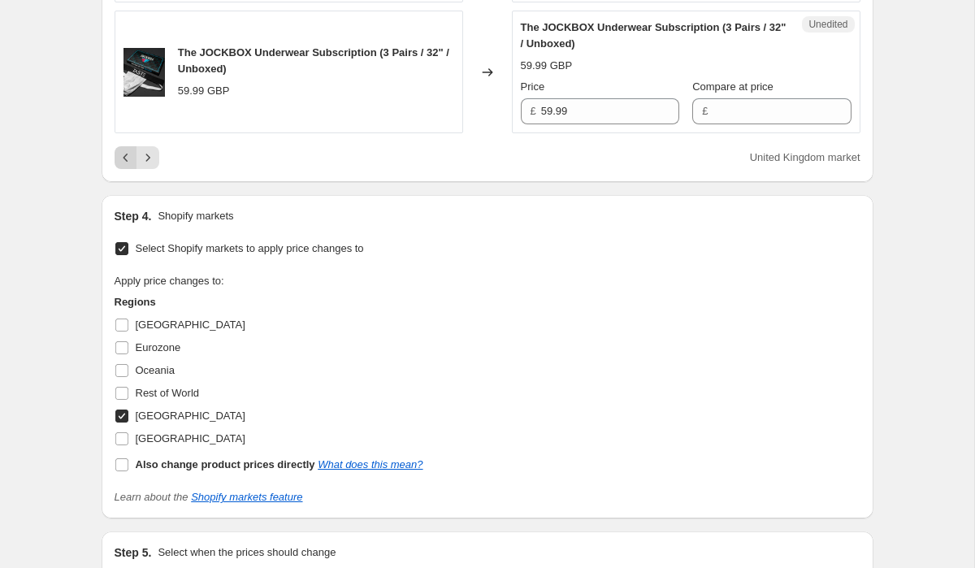
click at [128, 150] on icon "Previous" at bounding box center [126, 158] width 16 height 16
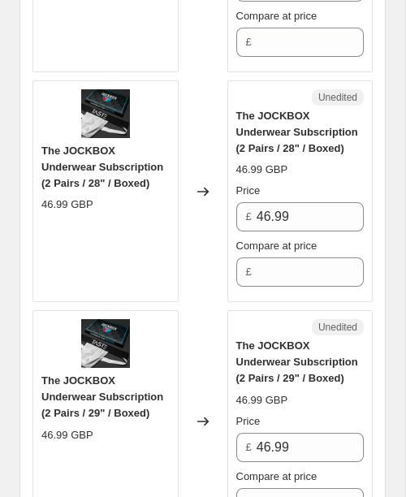
scroll to position [2580, 0]
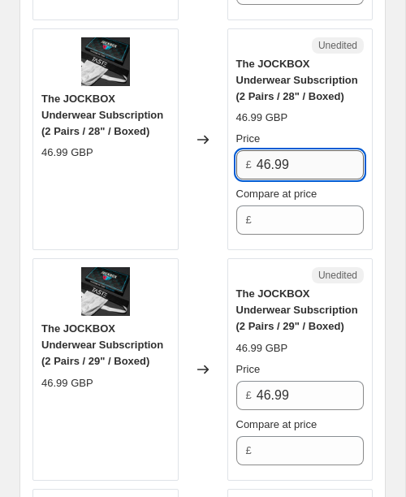
click at [300, 167] on input "46.99" at bounding box center [310, 164] width 107 height 29
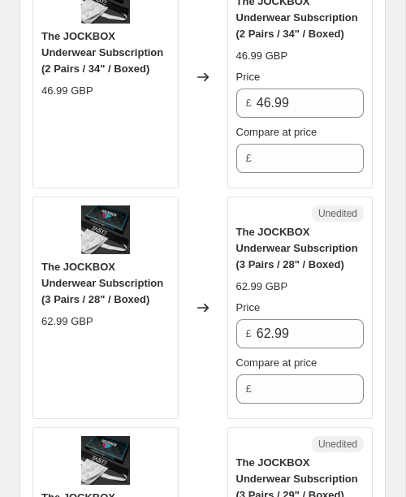
scroll to position [4141, 0]
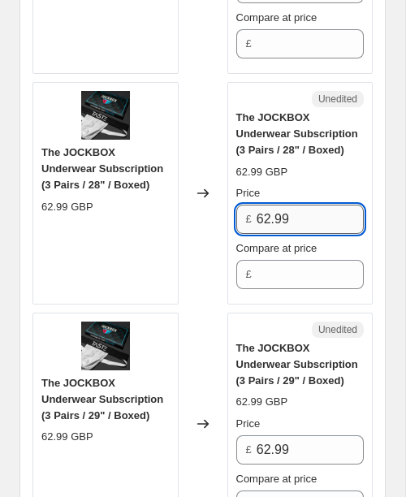
click at [276, 230] on input "62.99" at bounding box center [310, 219] width 107 height 29
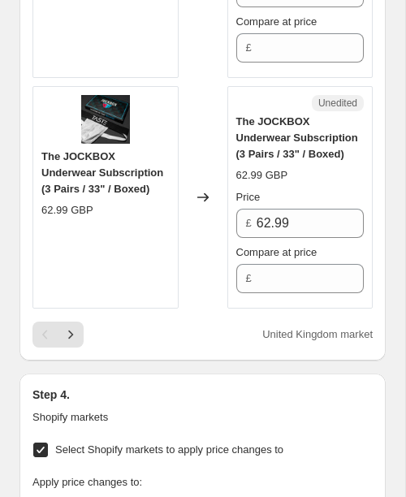
scroll to position [5307, 0]
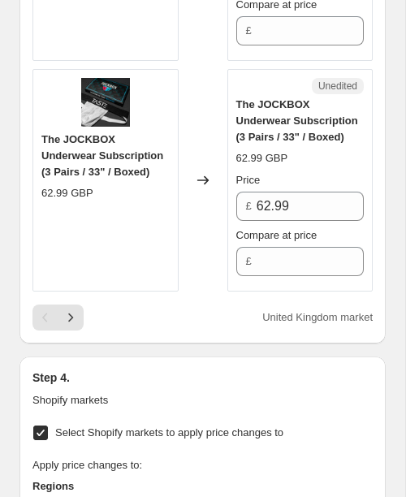
click at [86, 328] on div "United Kingdom market" at bounding box center [203, 318] width 341 height 26
click at [69, 325] on icon "Next" at bounding box center [71, 318] width 16 height 16
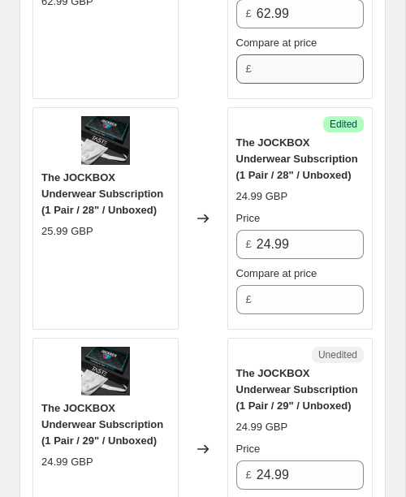
scroll to position [1120, 0]
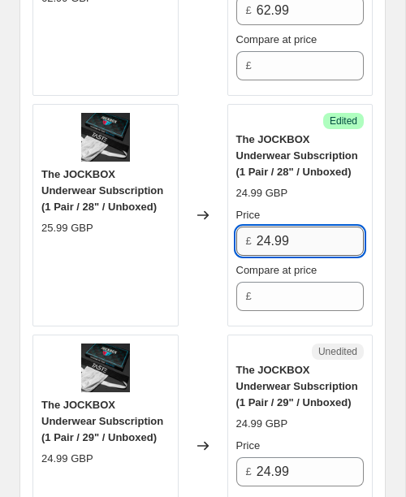
click at [276, 250] on input "24.99" at bounding box center [310, 241] width 107 height 29
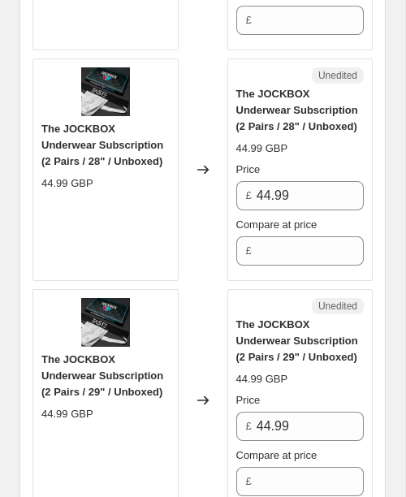
scroll to position [2779, 0]
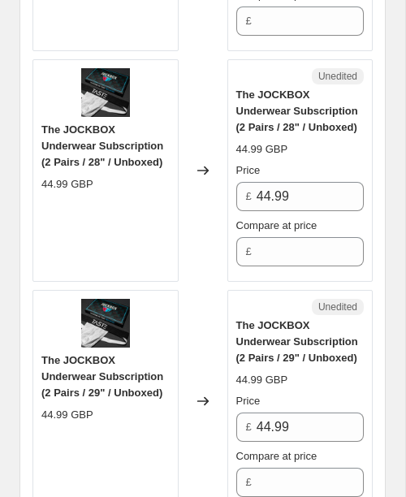
click at [290, 224] on div "Price £ 44.99 Compare at price £" at bounding box center [301, 215] width 128 height 104
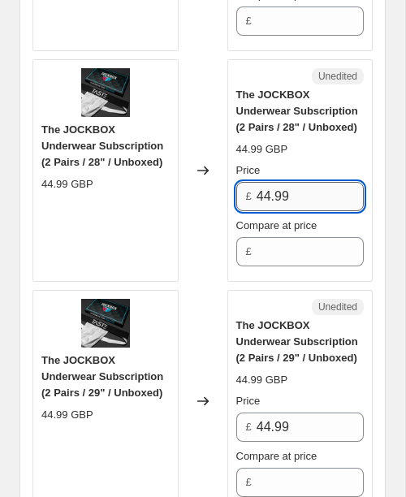
click at [290, 211] on input "44.99" at bounding box center [310, 196] width 107 height 29
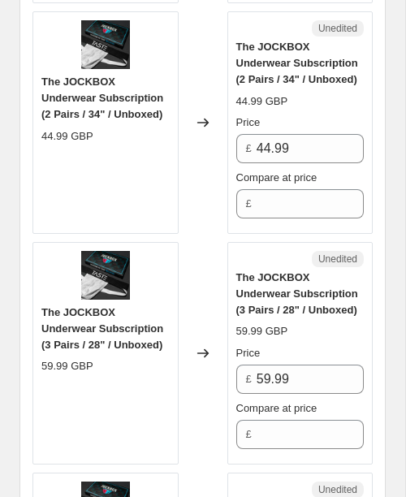
scroll to position [4376, 0]
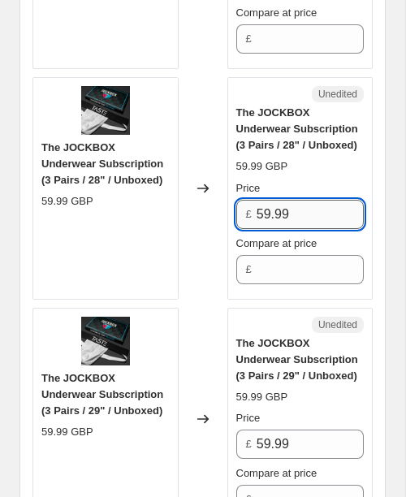
click at [276, 229] on input "59.99" at bounding box center [310, 214] width 107 height 29
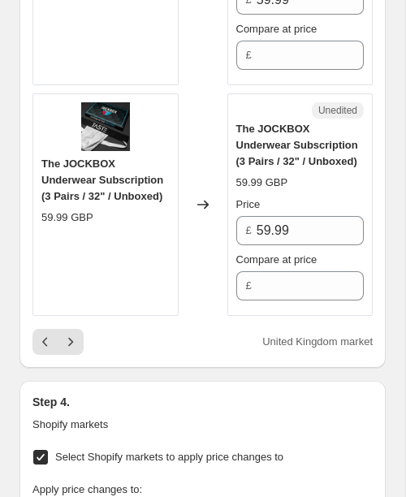
scroll to position [5314, 0]
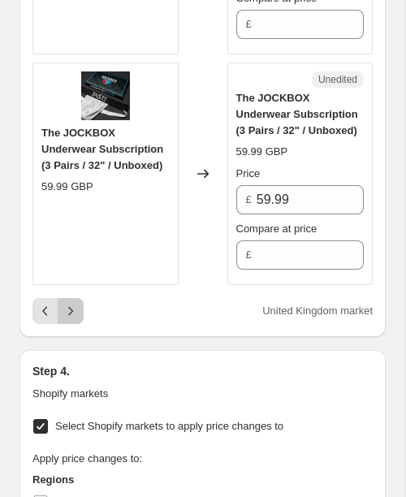
click at [72, 316] on icon "Next" at bounding box center [71, 311] width 16 height 16
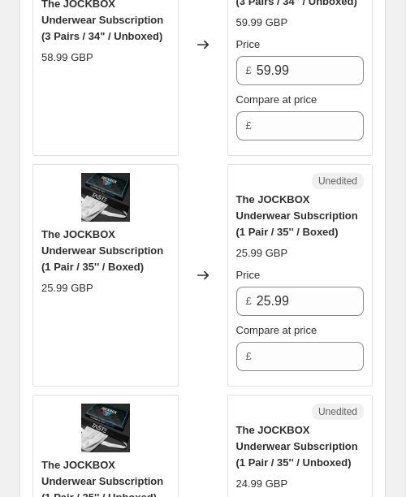
scroll to position [1292, 0]
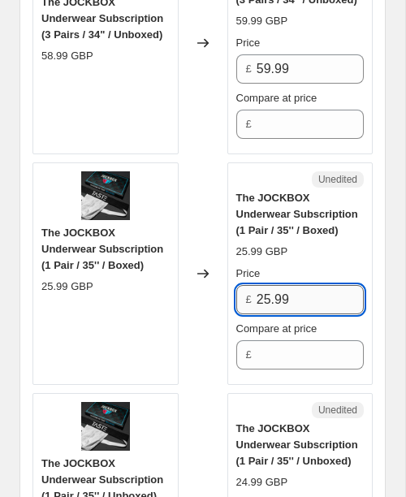
click at [267, 311] on input "25.99" at bounding box center [310, 299] width 107 height 29
type input "6"
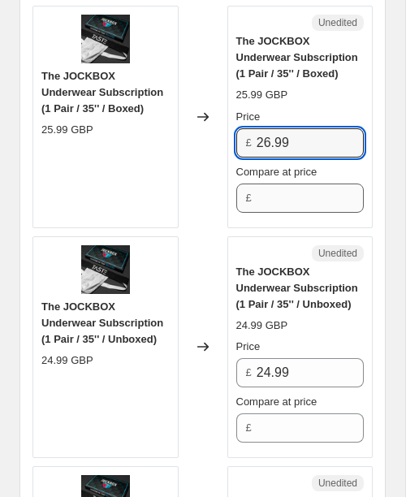
scroll to position [1476, 0]
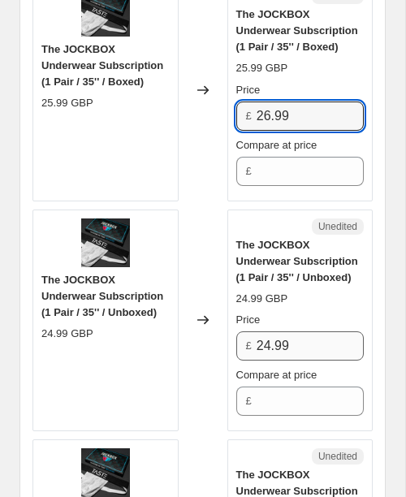
type input "26.99"
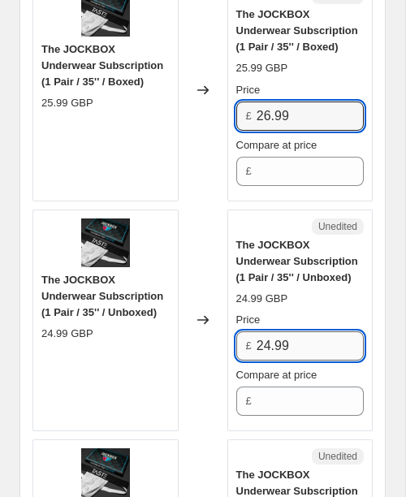
click at [277, 353] on input "24.99" at bounding box center [310, 346] width 107 height 29
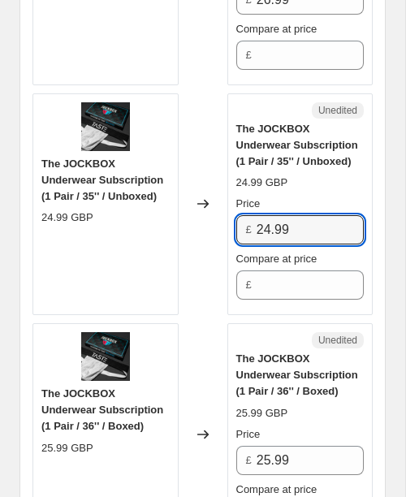
scroll to position [1677, 0]
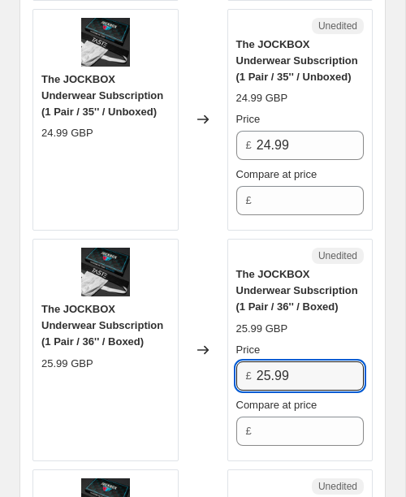
click at [274, 385] on input "25.99" at bounding box center [310, 376] width 107 height 29
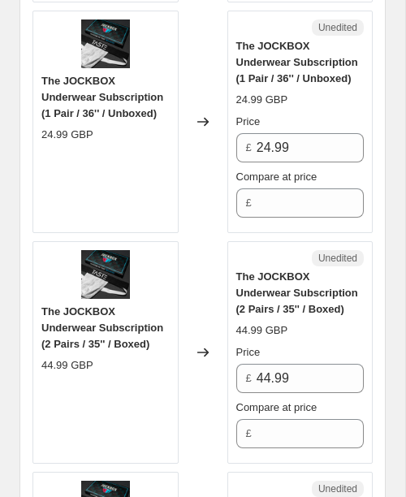
scroll to position [2138, 0]
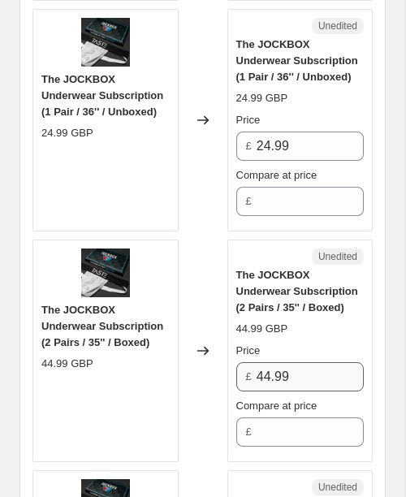
type input "26.99"
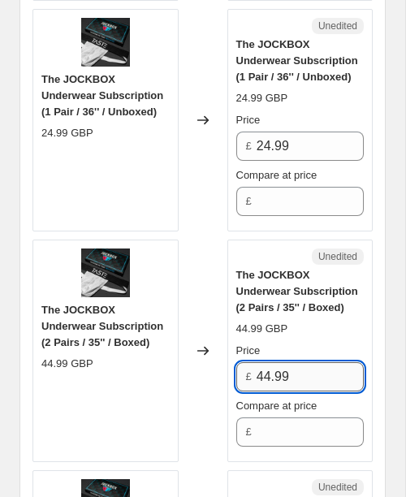
click at [278, 390] on input "44.99" at bounding box center [310, 377] width 107 height 29
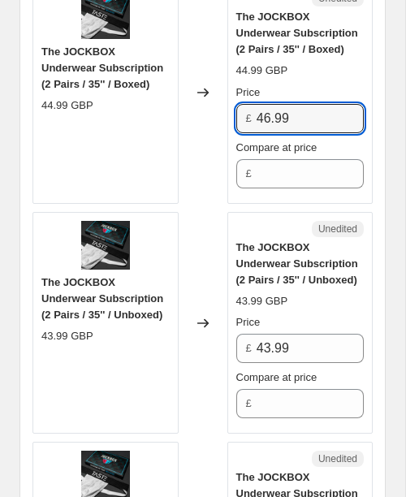
scroll to position [2409, 0]
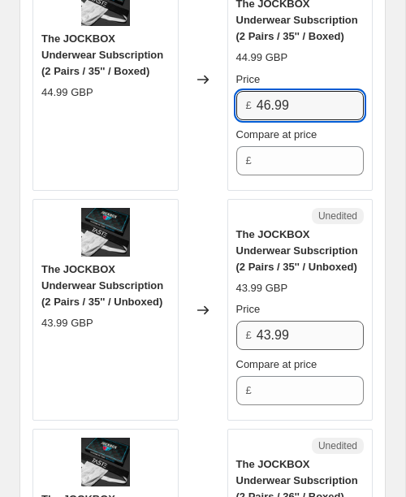
type input "46.99"
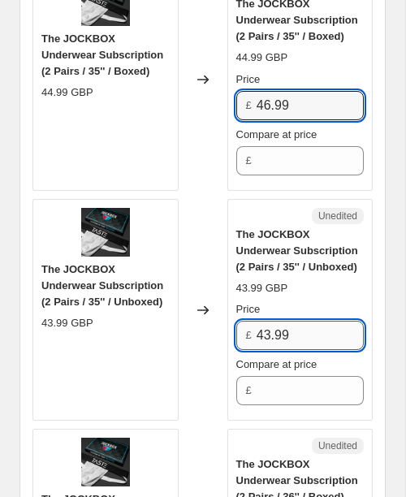
click at [280, 350] on input "43.99" at bounding box center [310, 335] width 107 height 29
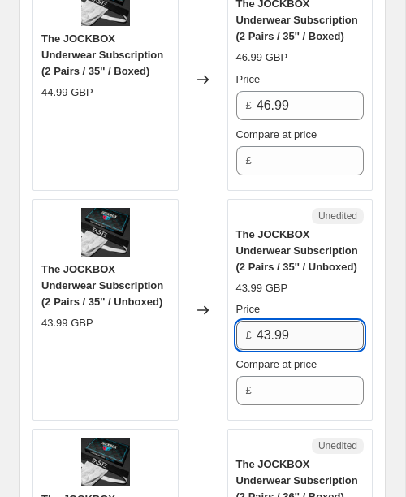
click at [280, 350] on input "43.99" at bounding box center [310, 335] width 107 height 29
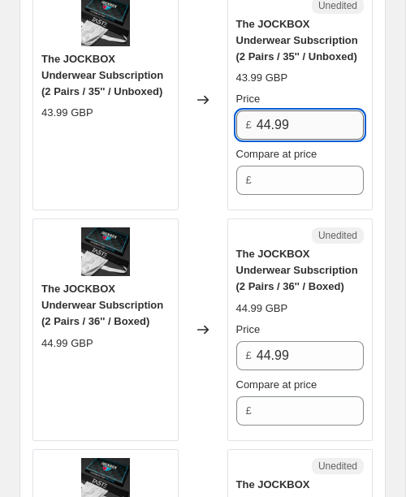
scroll to position [2622, 0]
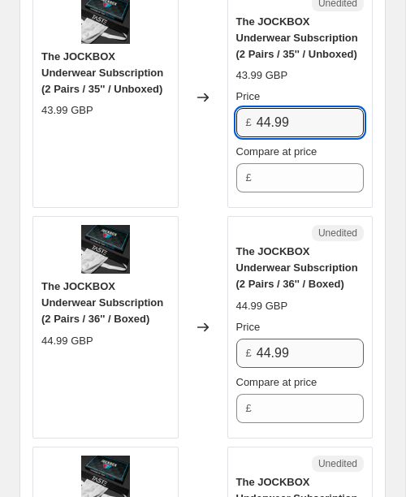
type input "44.99"
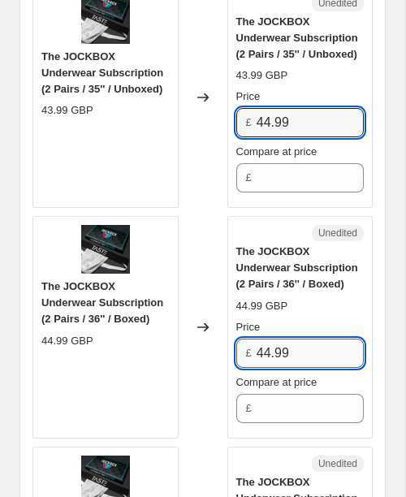
click at [276, 368] on input "44.99" at bounding box center [310, 353] width 107 height 29
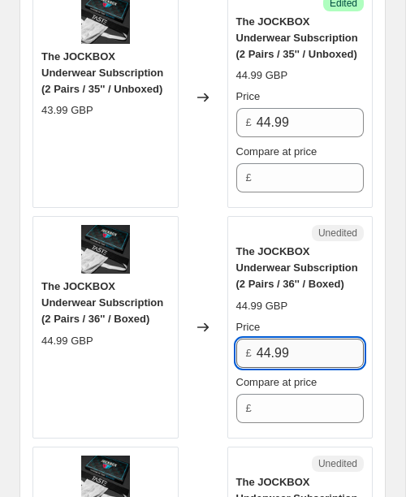
click at [276, 368] on input "44.99" at bounding box center [310, 353] width 107 height 29
paste input "6"
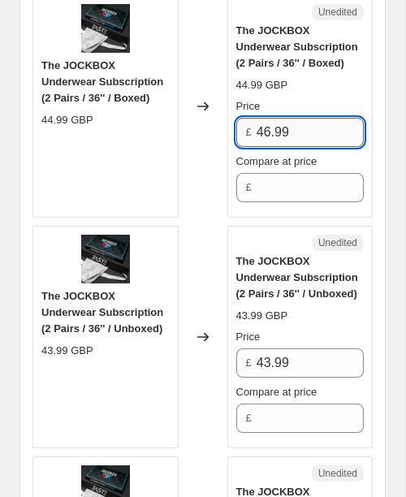
scroll to position [2867, 0]
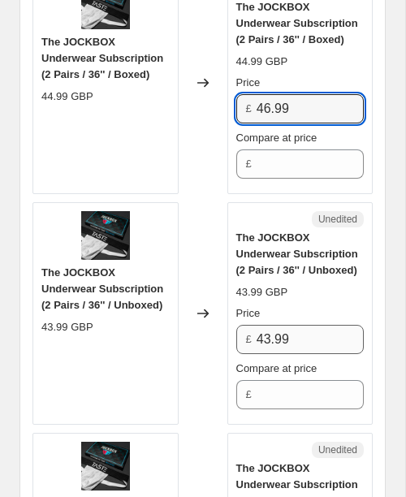
type input "46.99"
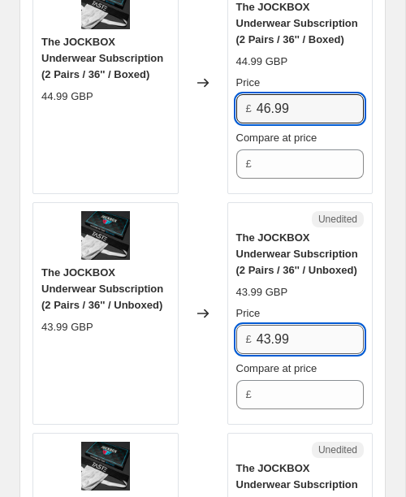
click at [280, 354] on input "43.99" at bounding box center [310, 339] width 107 height 29
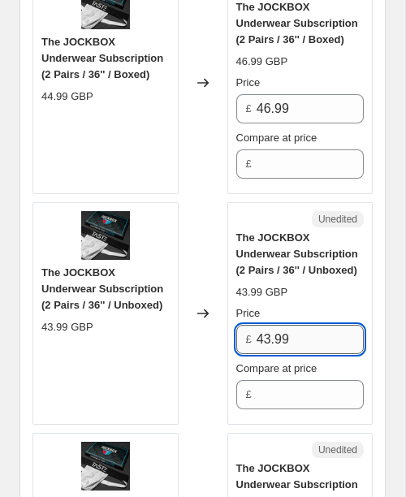
click at [280, 354] on input "43.99" at bounding box center [310, 339] width 107 height 29
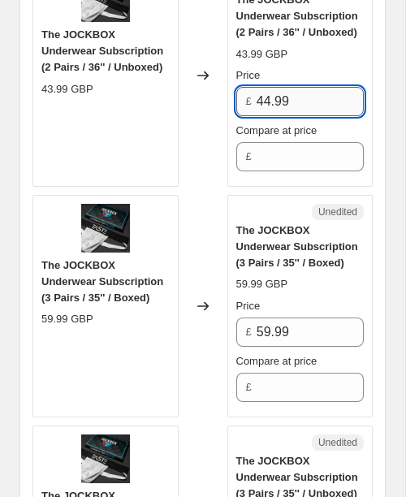
scroll to position [3113, 0]
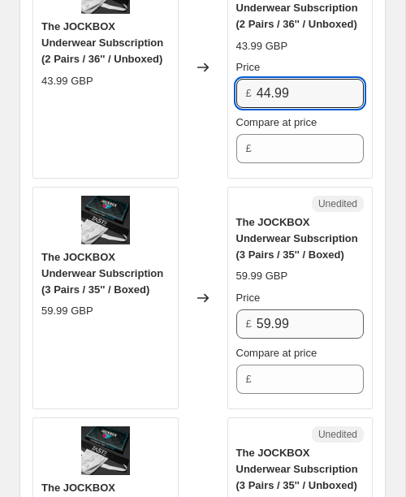
type input "44.99"
click at [284, 339] on input "59.99" at bounding box center [310, 324] width 107 height 29
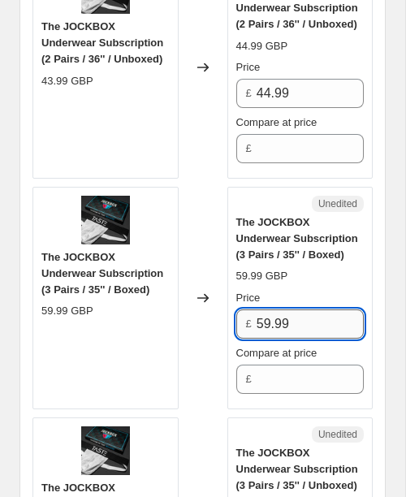
click at [284, 339] on input "59.99" at bounding box center [310, 324] width 107 height 29
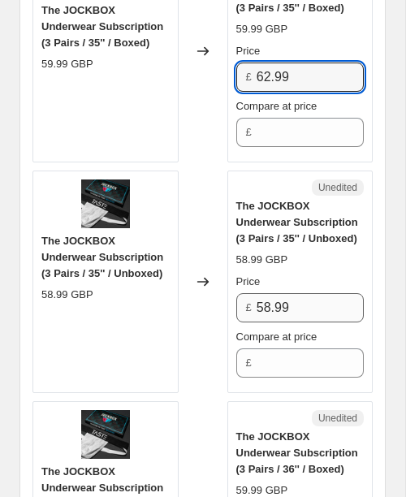
type input "62.99"
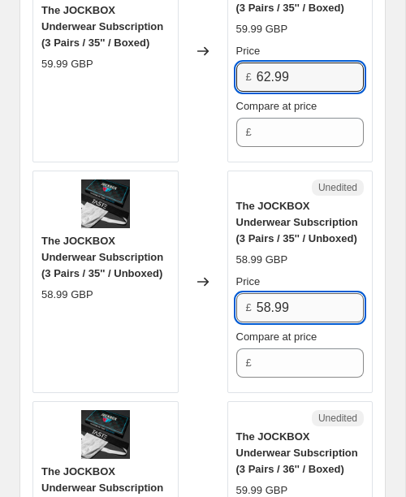
click at [289, 323] on input "58.99" at bounding box center [310, 307] width 107 height 29
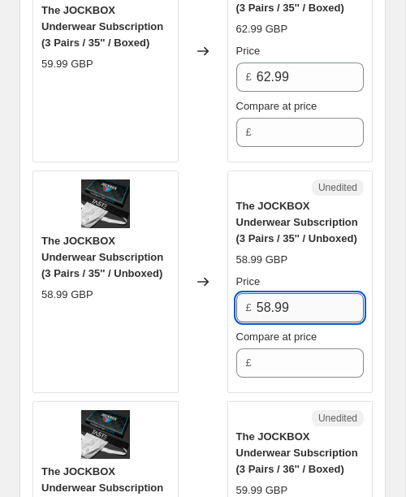
click at [289, 323] on input "58.99" at bounding box center [310, 307] width 107 height 29
click at [289, 323] on input "62.99" at bounding box center [310, 307] width 107 height 29
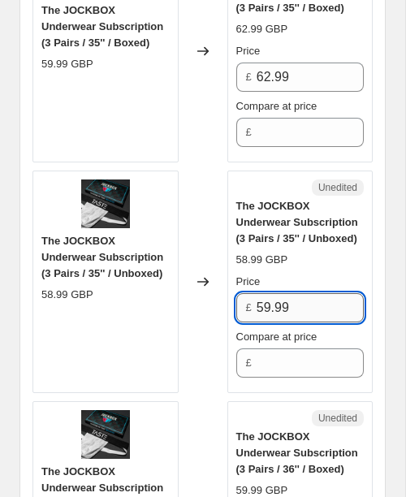
scroll to position [3532, 0]
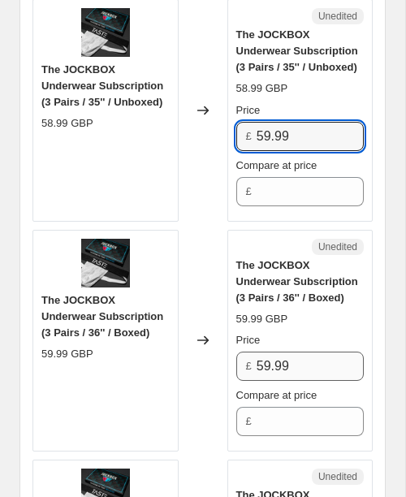
type input "59.99"
click at [287, 381] on input "59.99" at bounding box center [310, 366] width 107 height 29
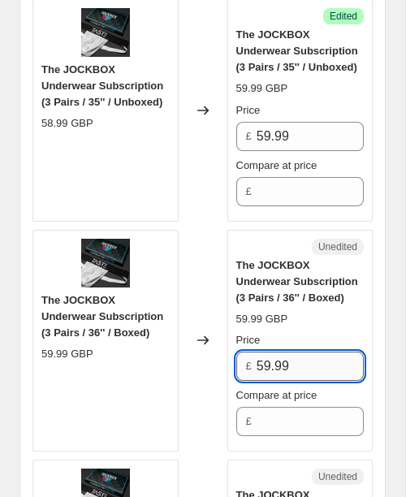
click at [287, 381] on input "59.99" at bounding box center [310, 366] width 107 height 29
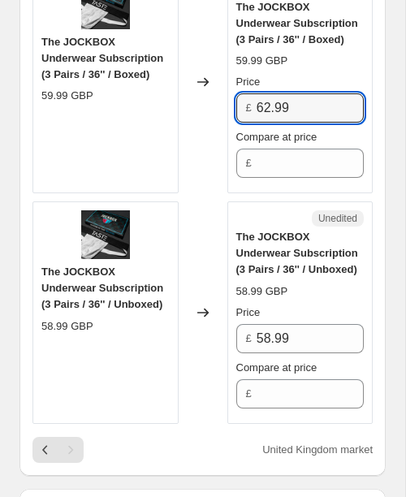
scroll to position [3803, 0]
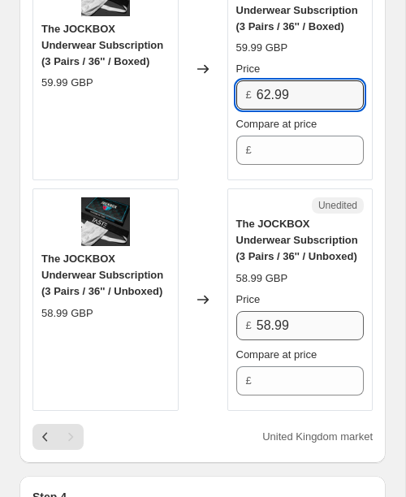
type input "62.99"
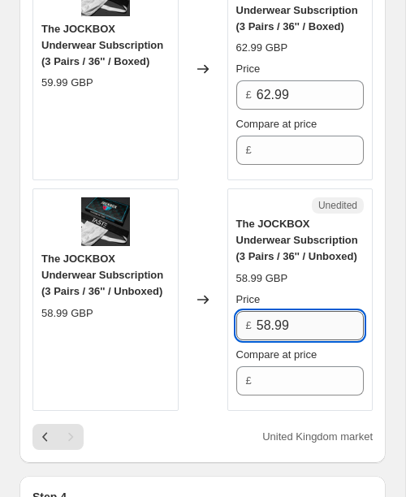
click at [287, 341] on input "58.99" at bounding box center [310, 325] width 107 height 29
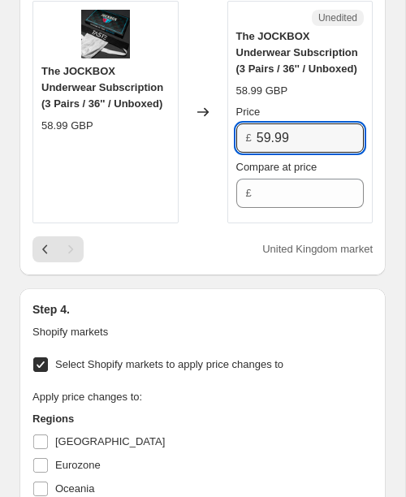
type input "59.99"
click at [155, 368] on div "Step 4. Shopify markets Select Shopify markets to apply price changes to Apply …" at bounding box center [203, 465] width 367 height 352
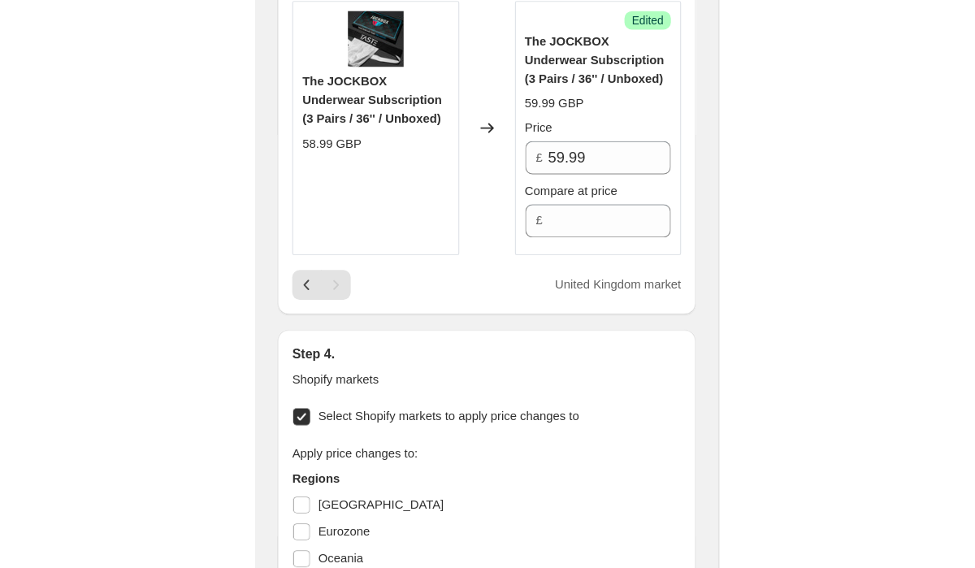
scroll to position [2550, 0]
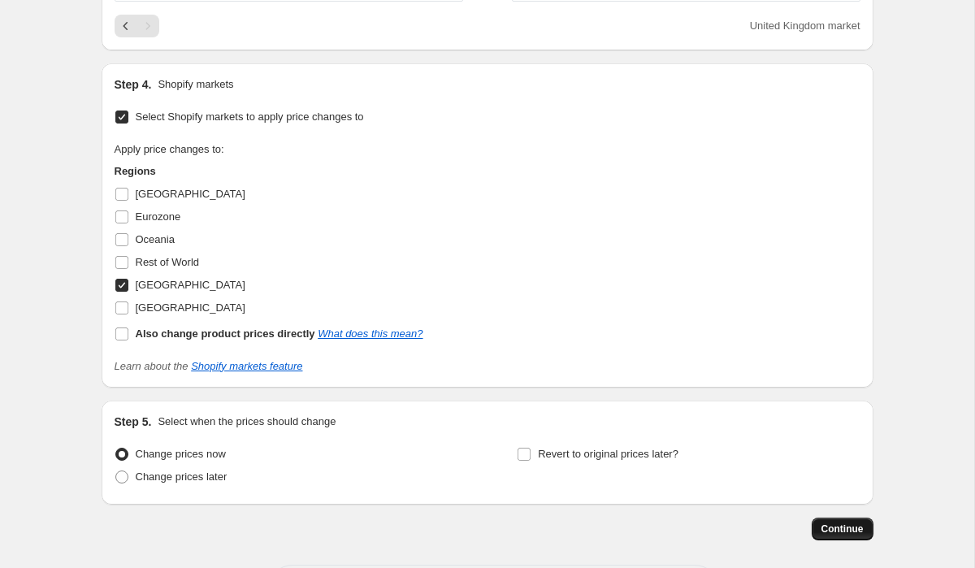
click at [840, 529] on span "Continue" at bounding box center [843, 529] width 42 height 13
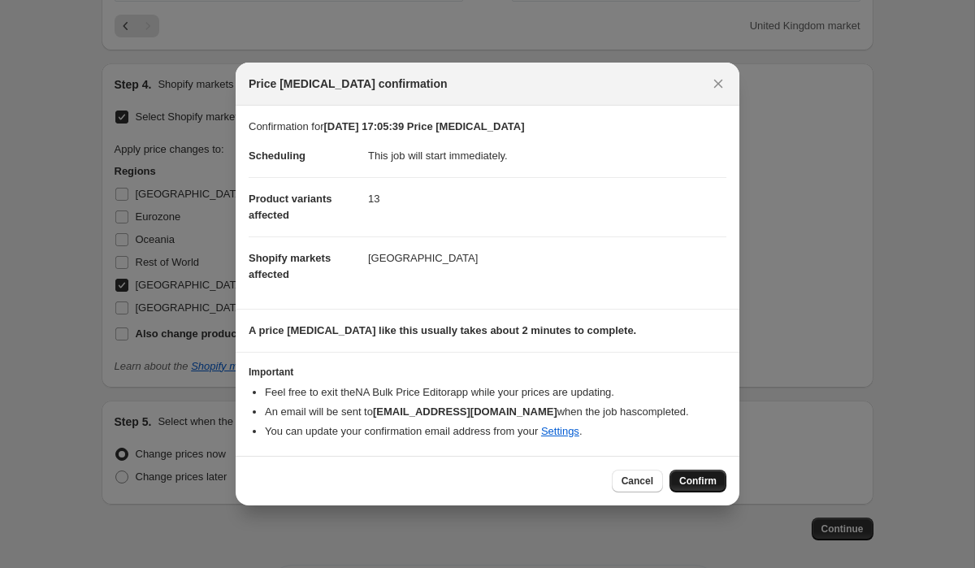
click at [696, 474] on button "Confirm" at bounding box center [698, 481] width 57 height 23
